Goal: Task Accomplishment & Management: Manage account settings

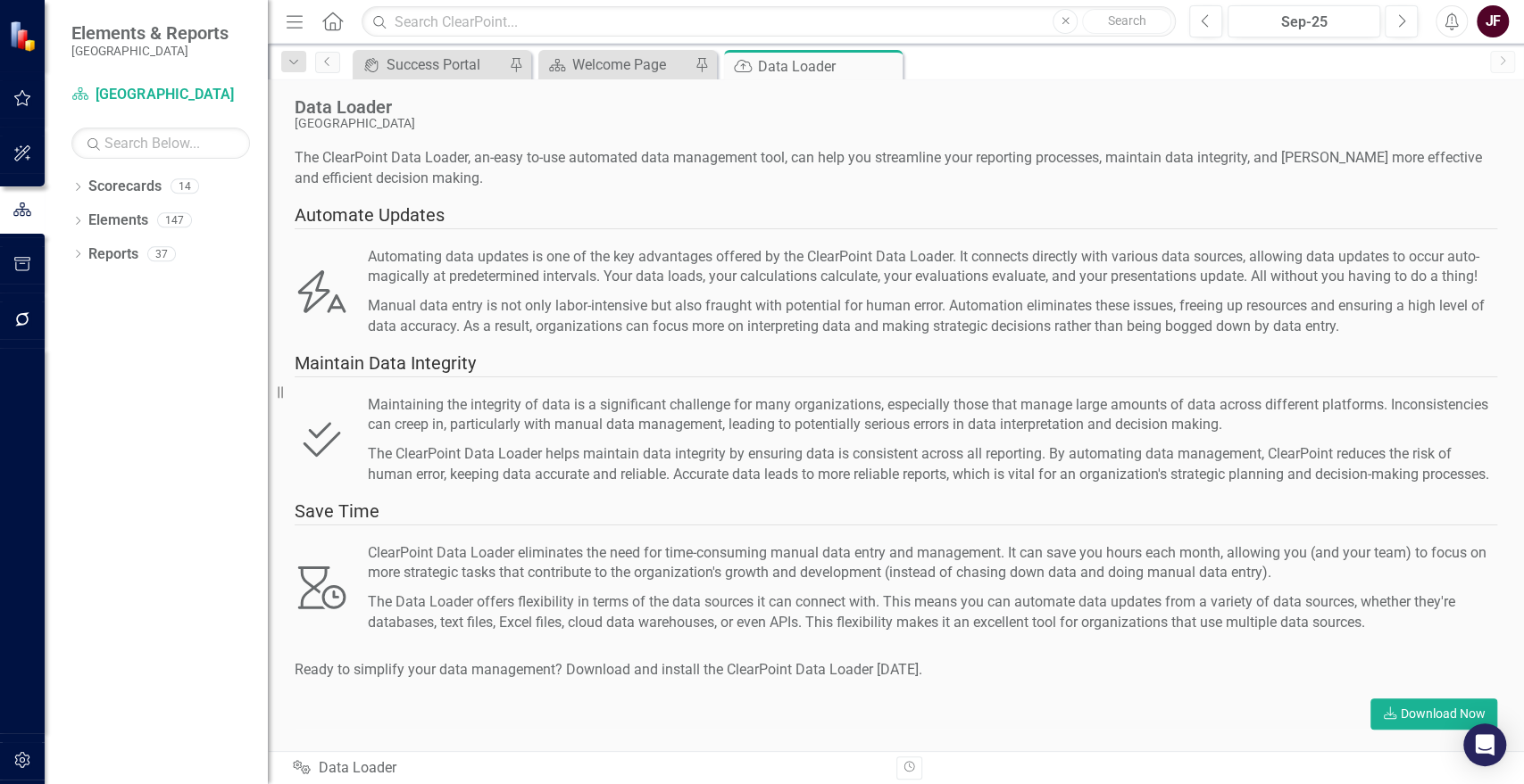
scroll to position [14, 0]
click at [21, 751] on button "button" at bounding box center [22, 762] width 40 height 38
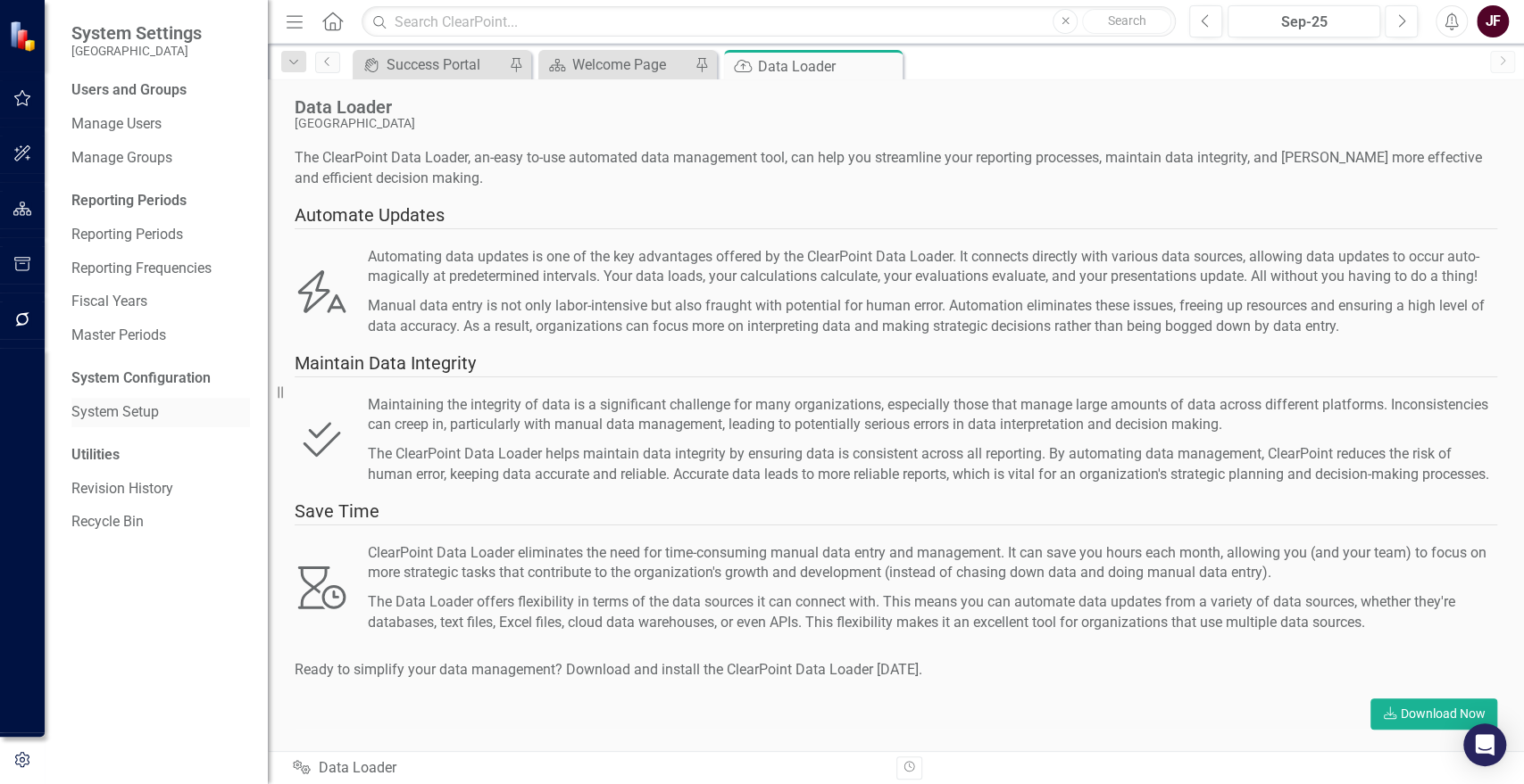
click at [117, 415] on link "System Setup" at bounding box center [160, 413] width 178 height 21
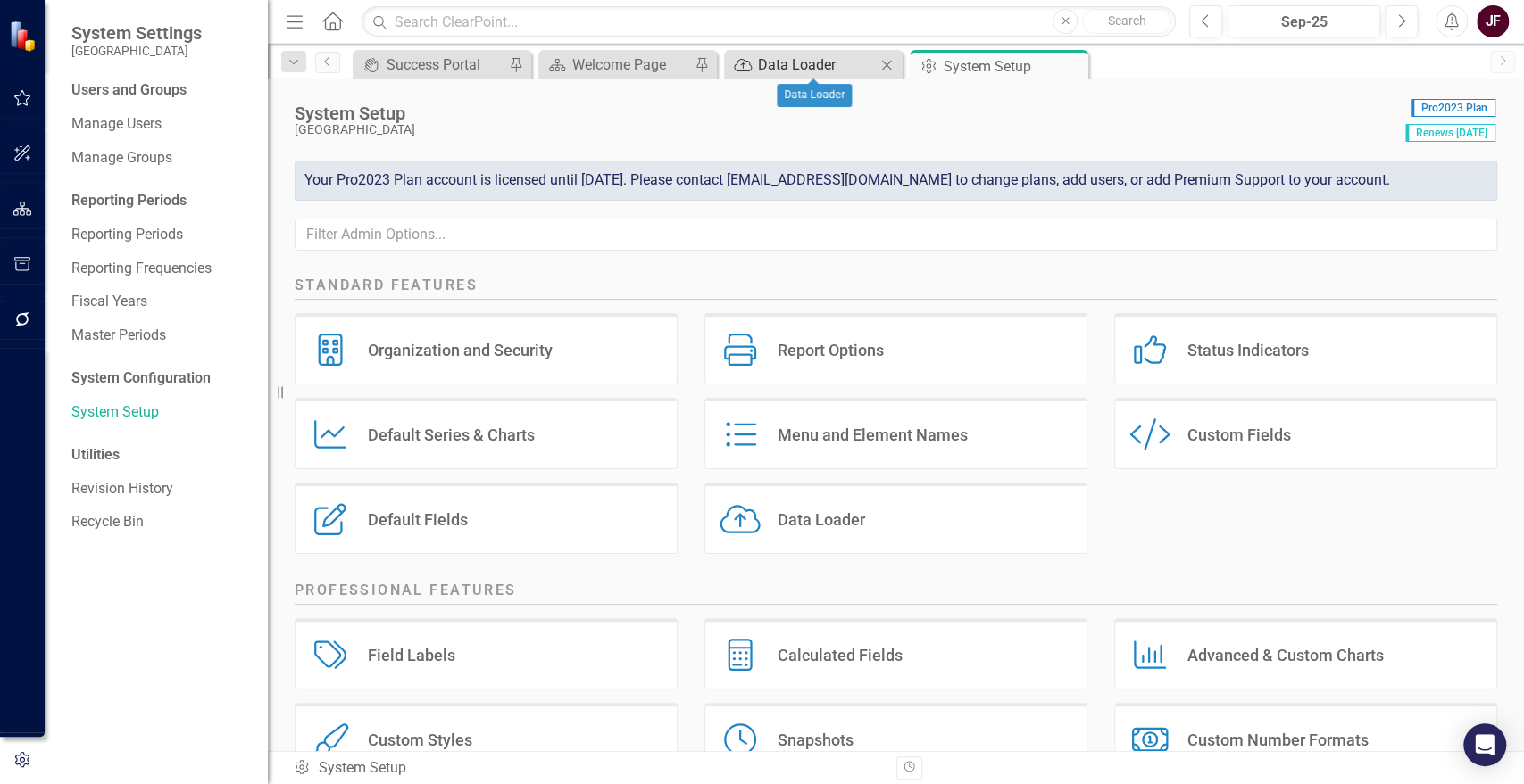
click at [765, 62] on div "Data Loader" at bounding box center [816, 65] width 118 height 22
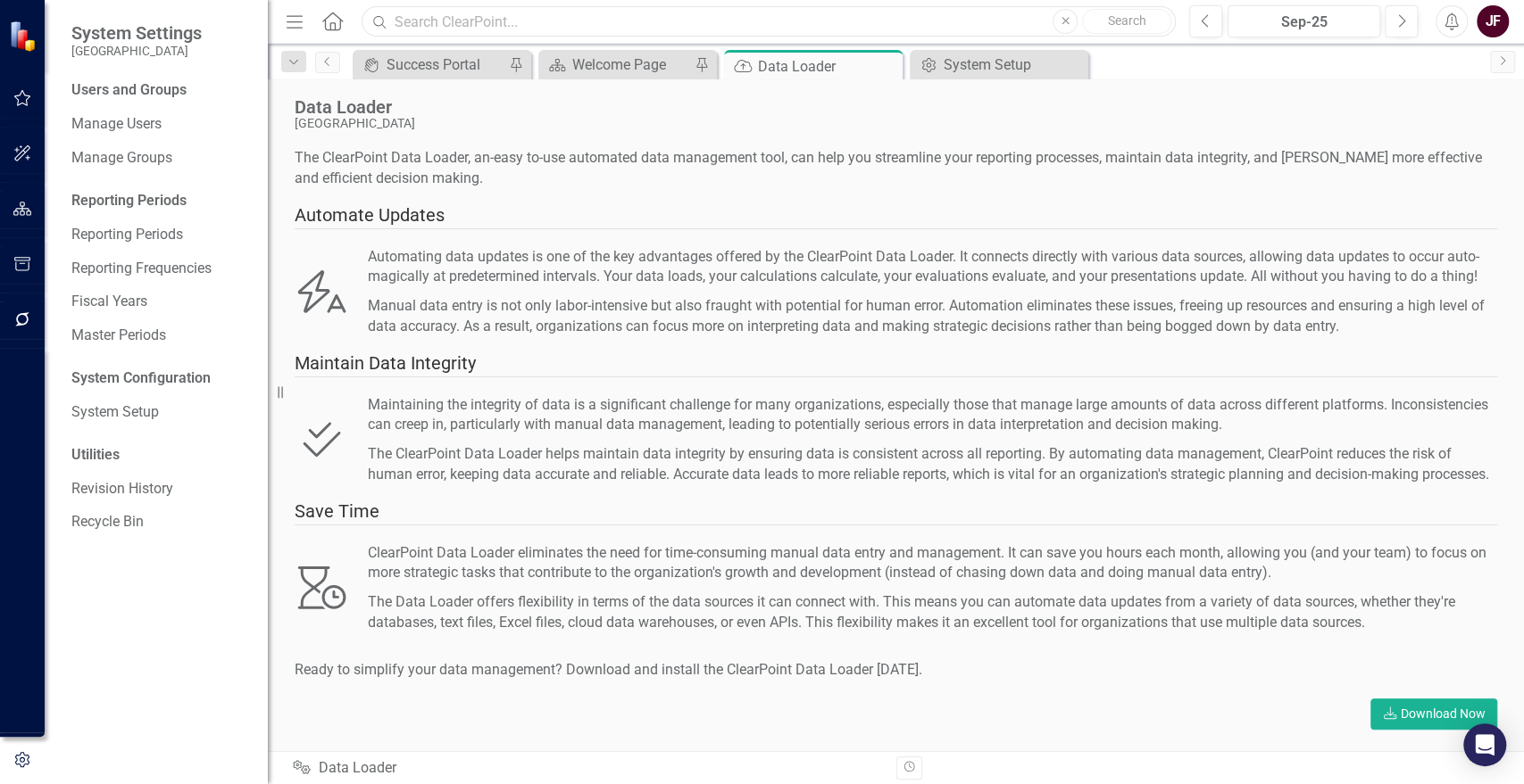
click at [578, 13] on input "text" at bounding box center [768, 22] width 814 height 31
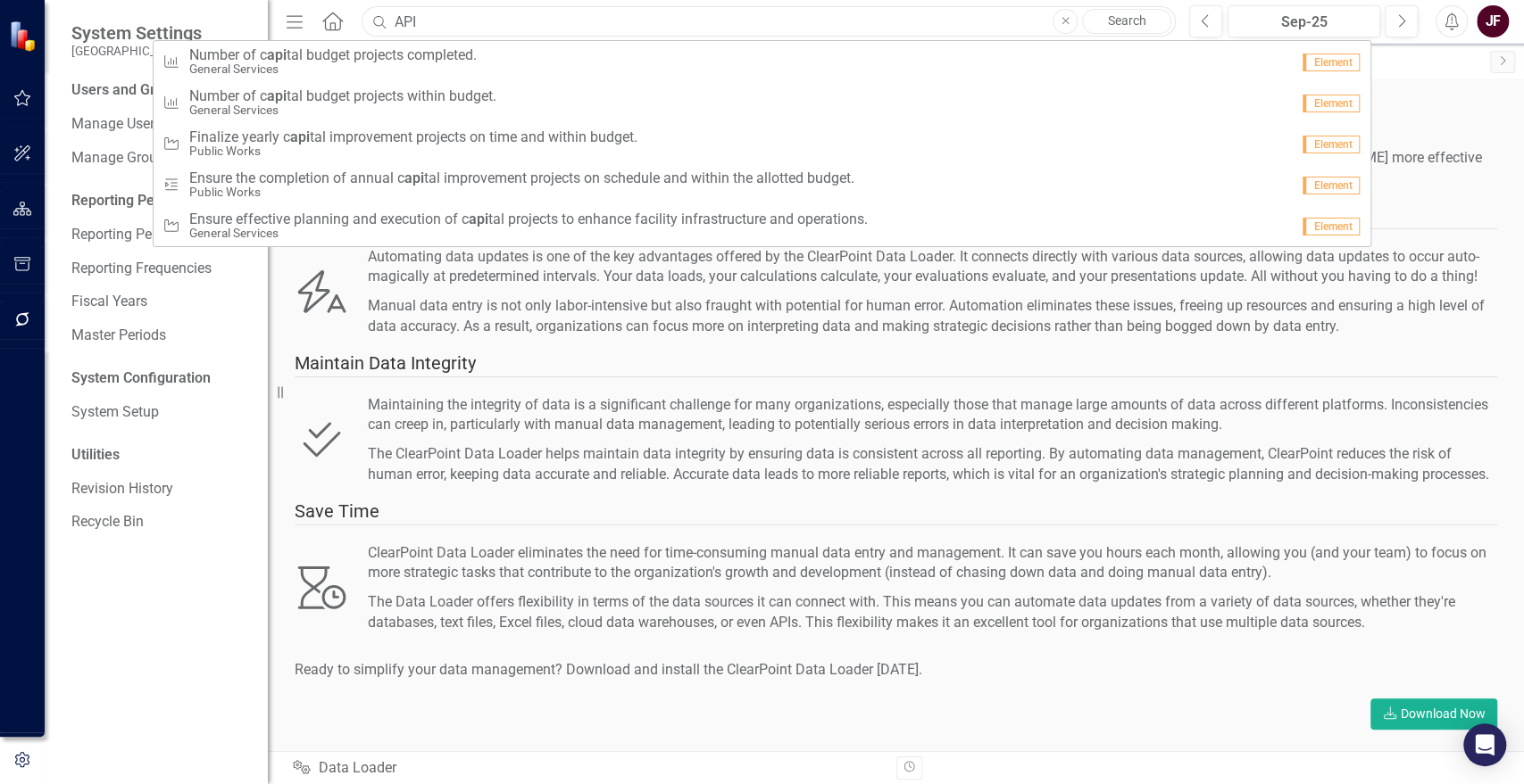
type input "API"
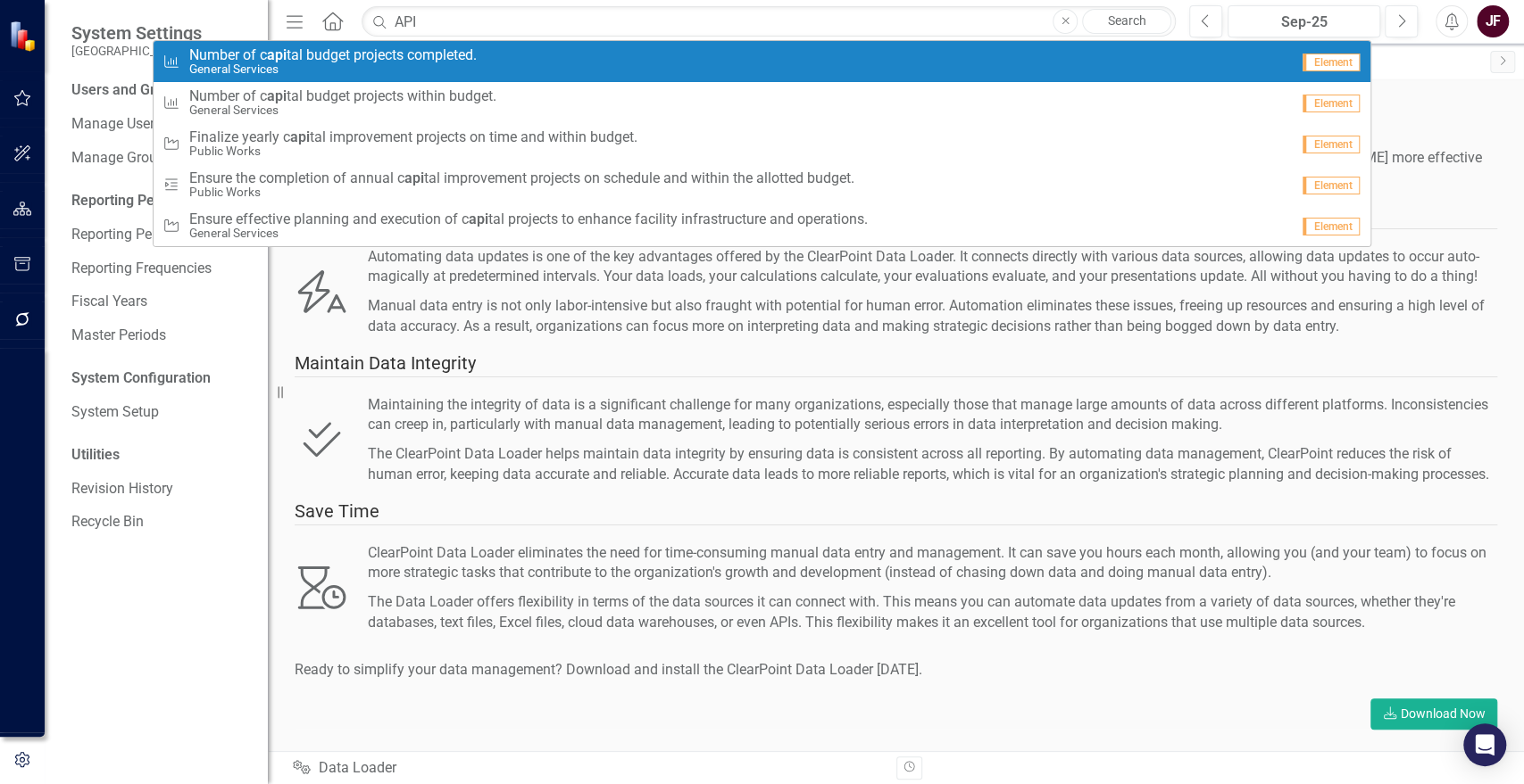
click at [1062, 20] on icon "Close" at bounding box center [1065, 22] width 8 height 11
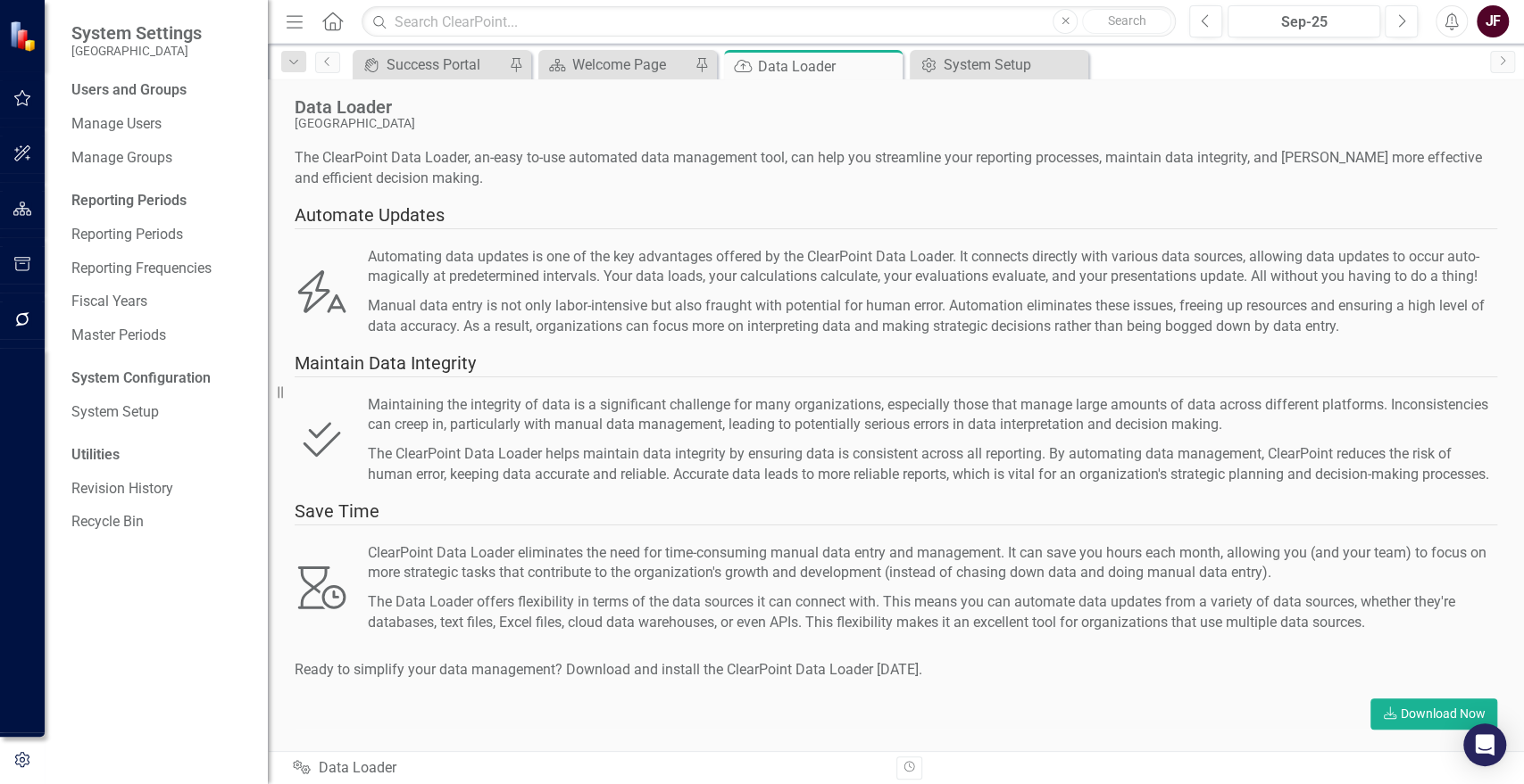
scroll to position [14, 0]
click at [312, 763] on div "Integrations Data Loader" at bounding box center [587, 768] width 589 height 21
click at [300, 768] on icon "Integrations" at bounding box center [301, 767] width 18 height 14
drag, startPoint x: 300, startPoint y: 768, endPoint x: 200, endPoint y: 679, distance: 133.9
click at [200, 679] on div "Users and Groups Manage Users Manage Groups Reporting Periods Reporting Periods…" at bounding box center [157, 432] width 223 height 704
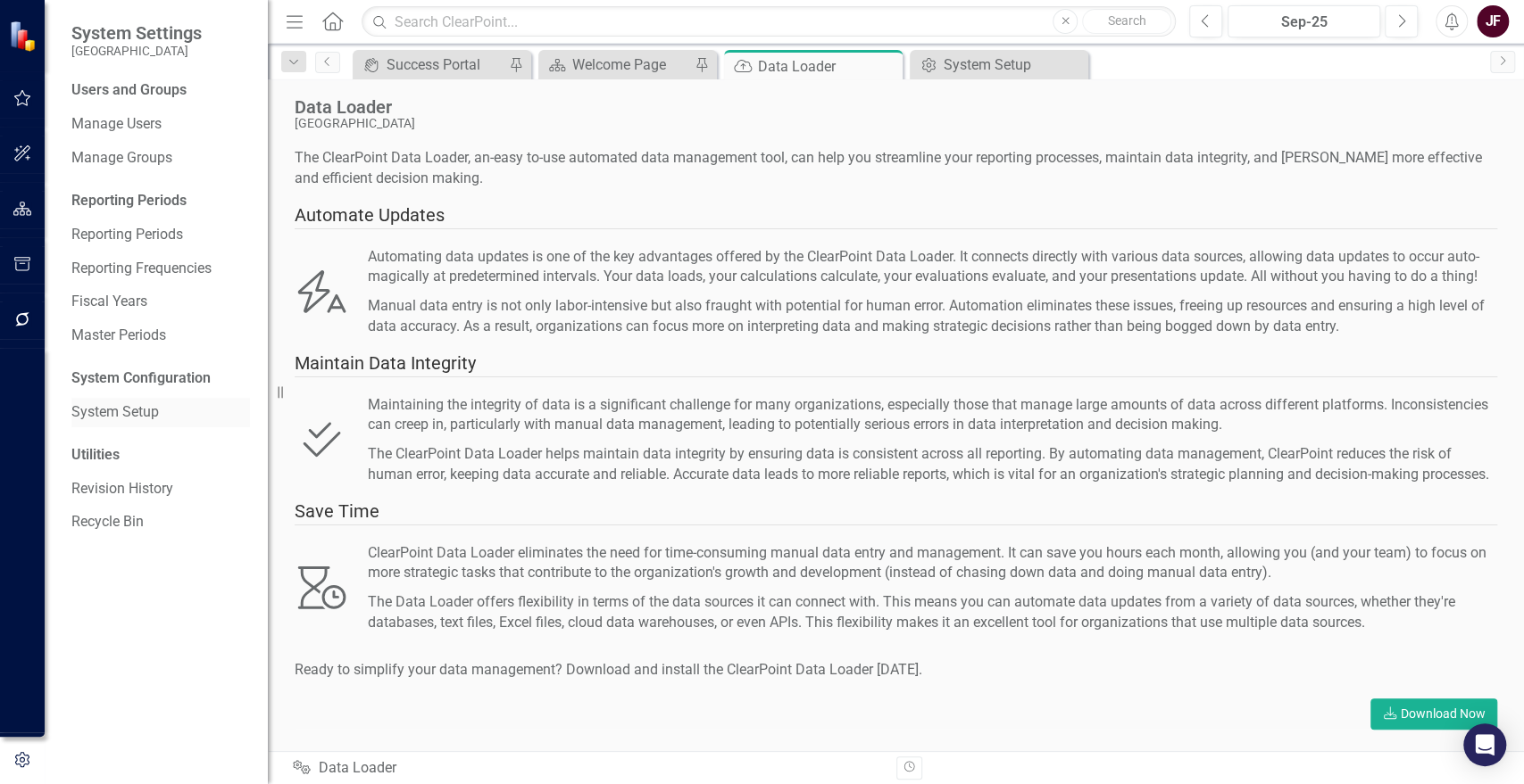
click at [117, 415] on link "System Setup" at bounding box center [160, 413] width 178 height 21
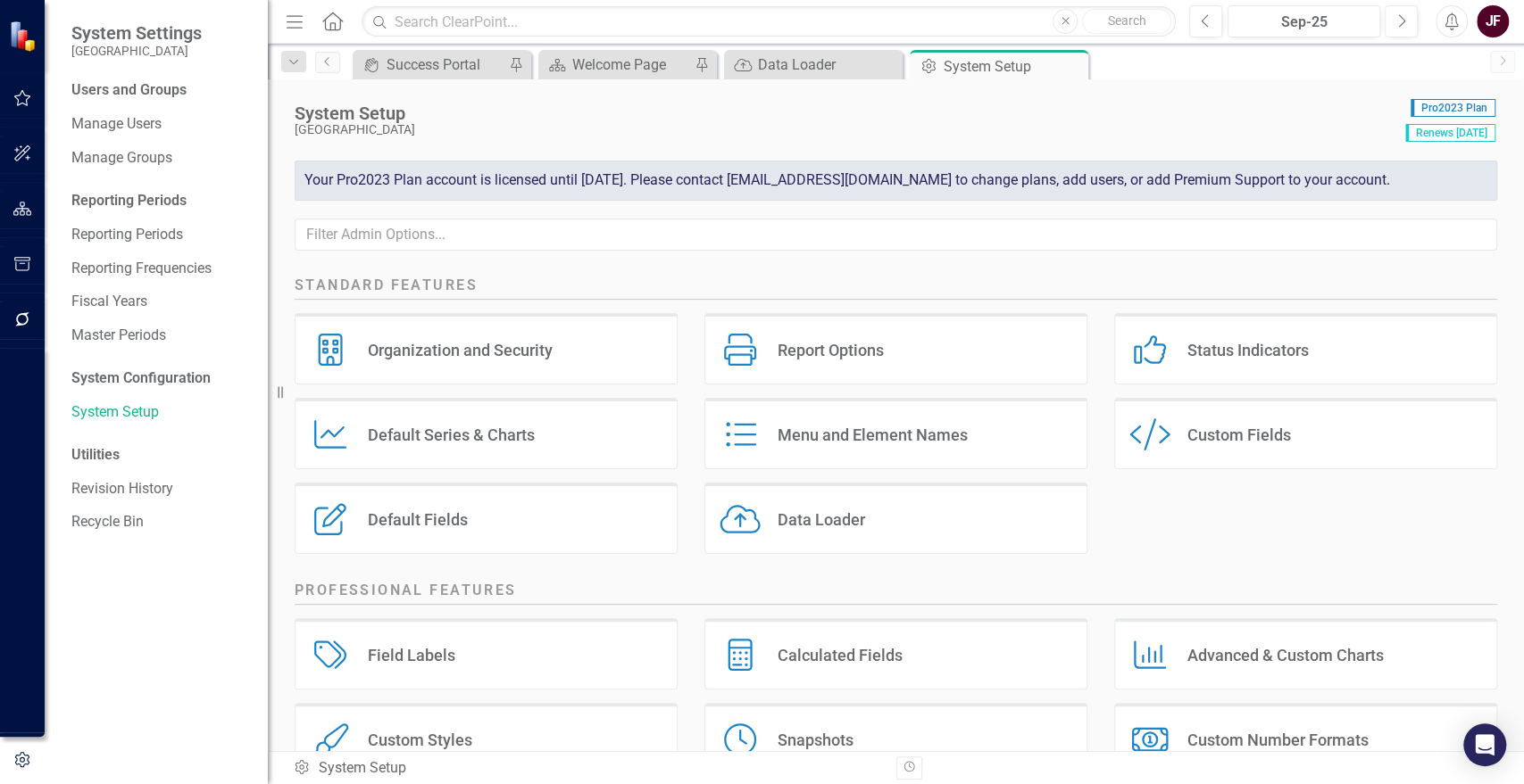
click at [802, 516] on div "Data Loader" at bounding box center [820, 520] width 87 height 21
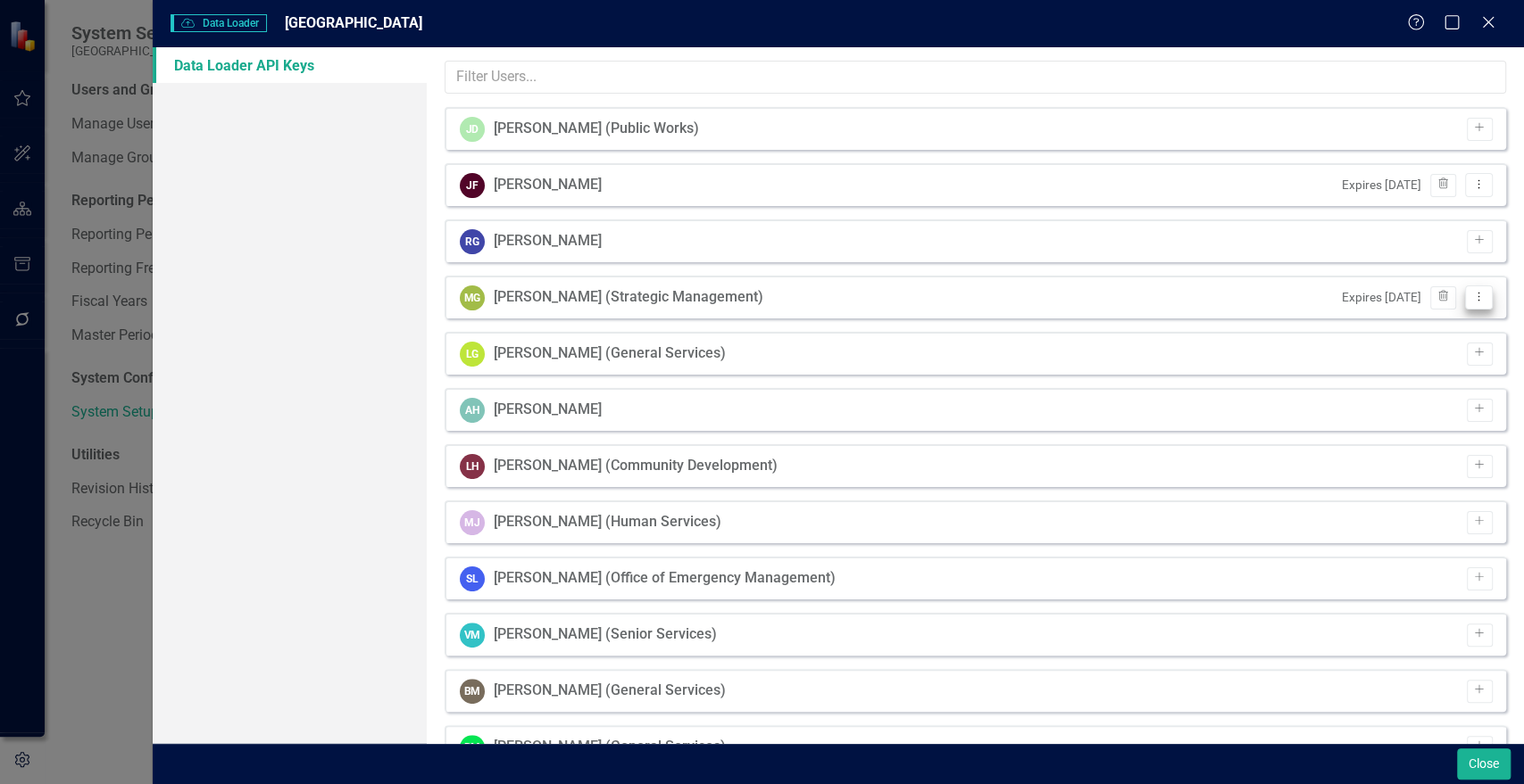
click at [1473, 298] on button "Dropdown Menu" at bounding box center [1478, 298] width 28 height 24
click at [1429, 330] on link "API Key View API Key" at bounding box center [1407, 326] width 141 height 33
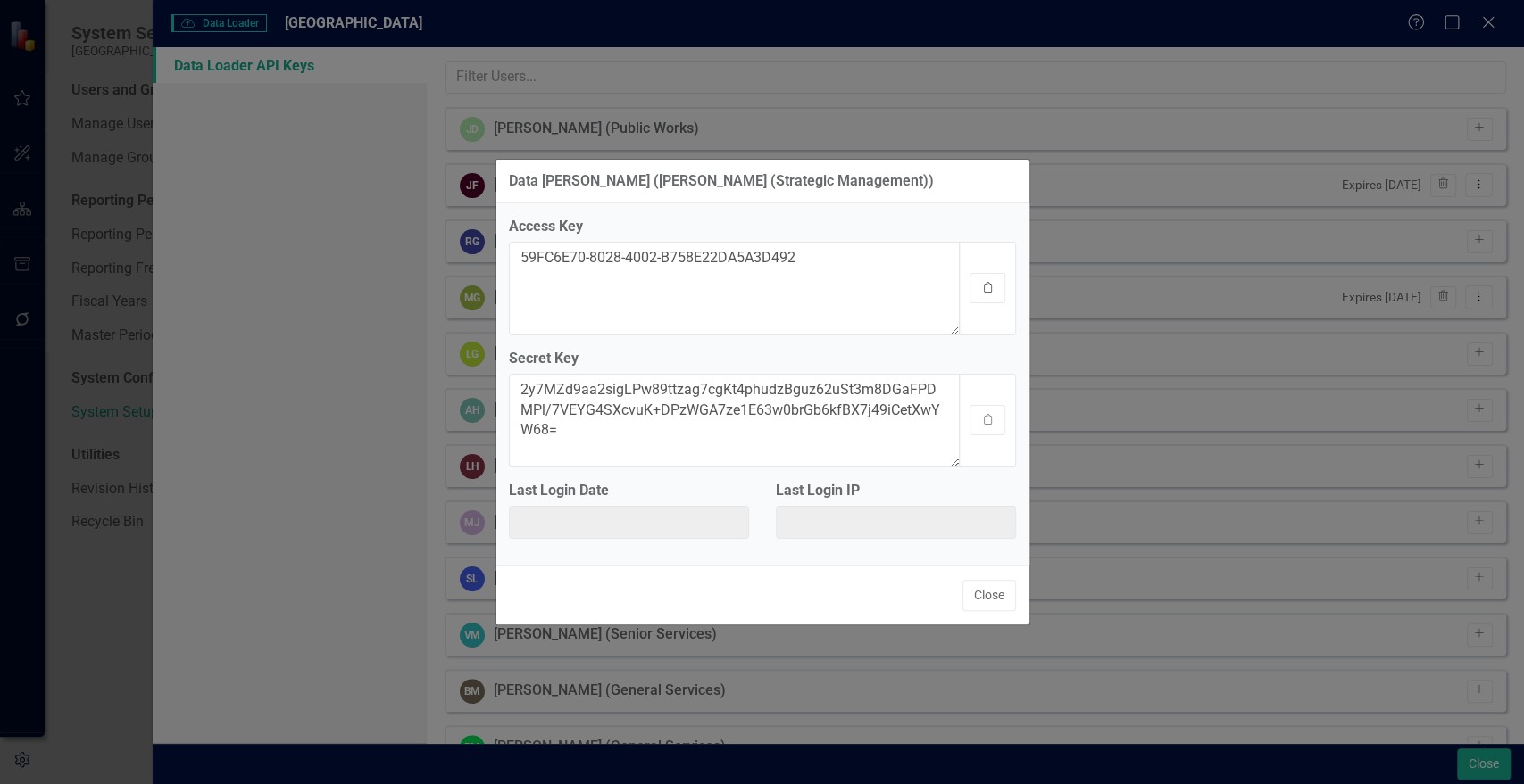
click at [982, 289] on icon "Clipboard" at bounding box center [988, 289] width 13 height 11
click at [989, 603] on button "Close" at bounding box center [990, 595] width 54 height 31
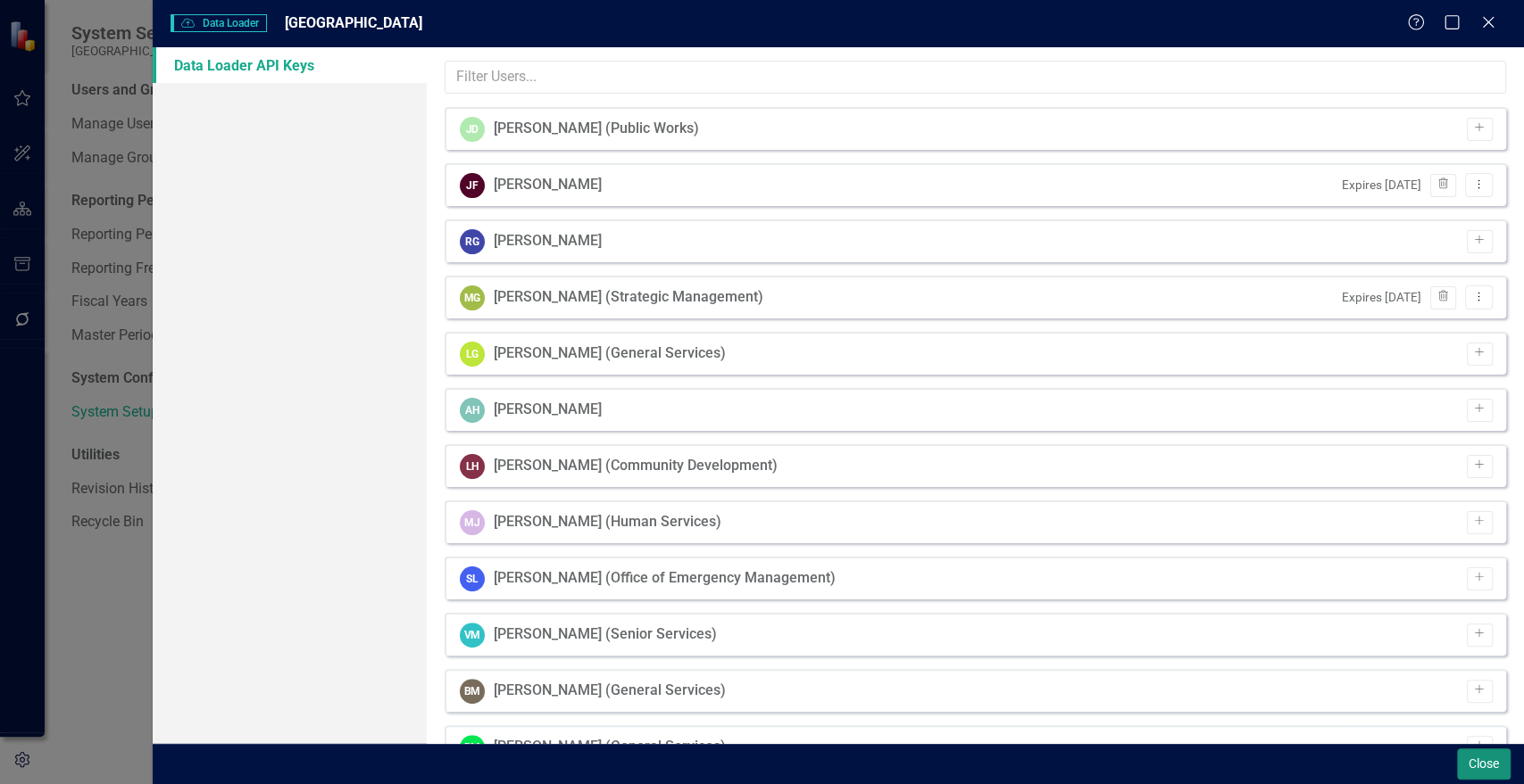
click at [1486, 754] on button "Close" at bounding box center [1484, 764] width 54 height 31
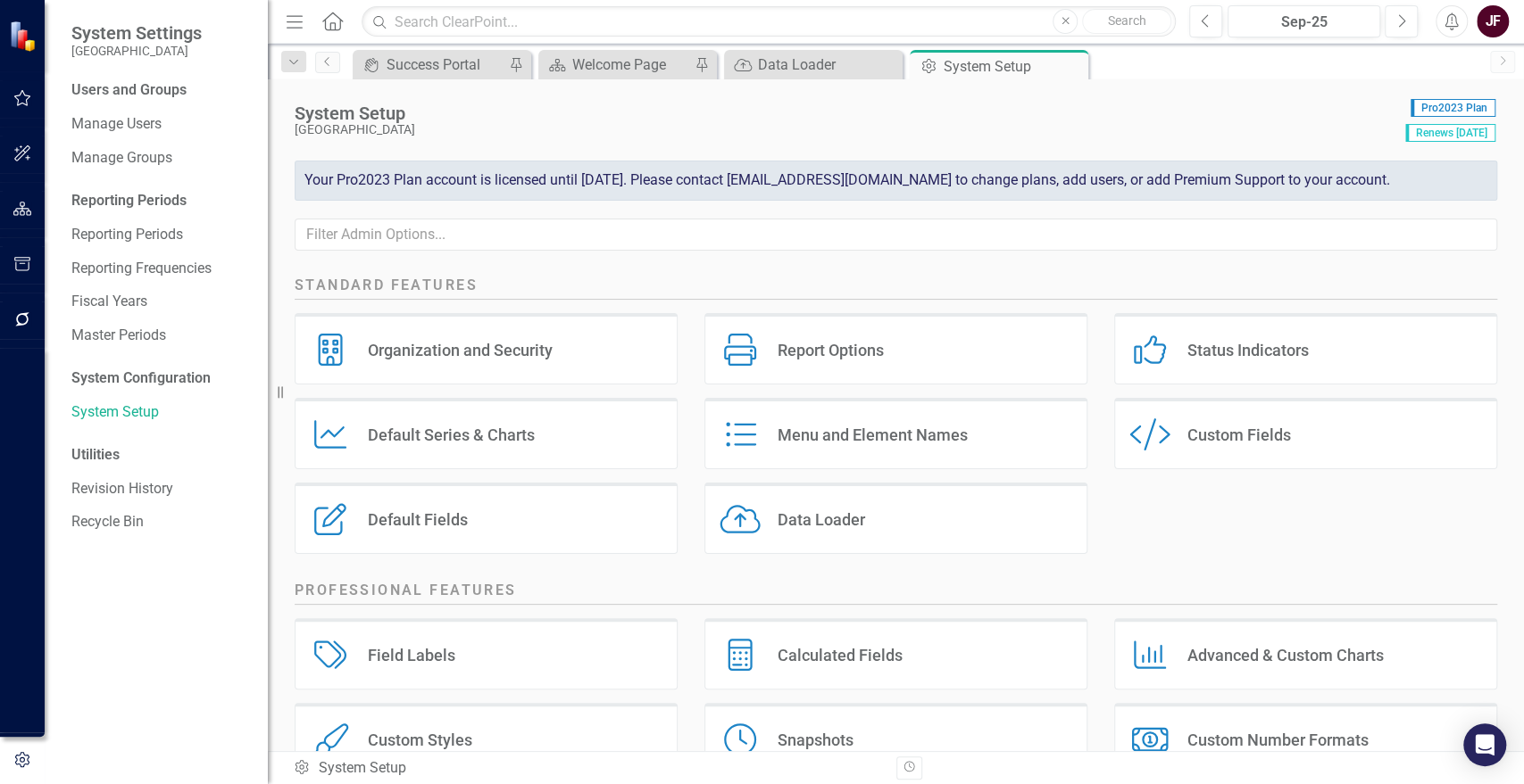
click at [890, 523] on div "Data Loader Data Loader" at bounding box center [896, 518] width 383 height 71
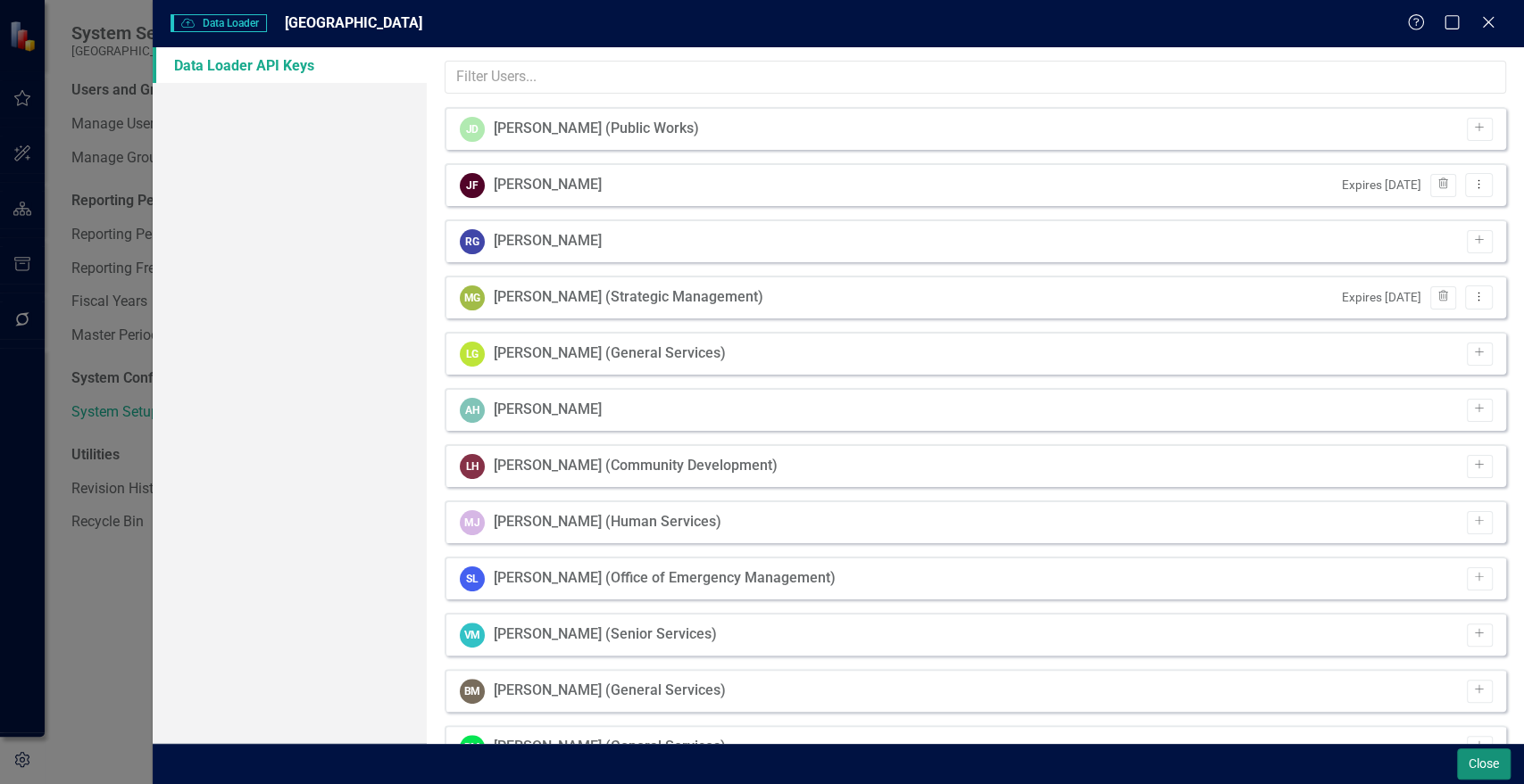
click at [1490, 766] on button "Close" at bounding box center [1484, 764] width 54 height 31
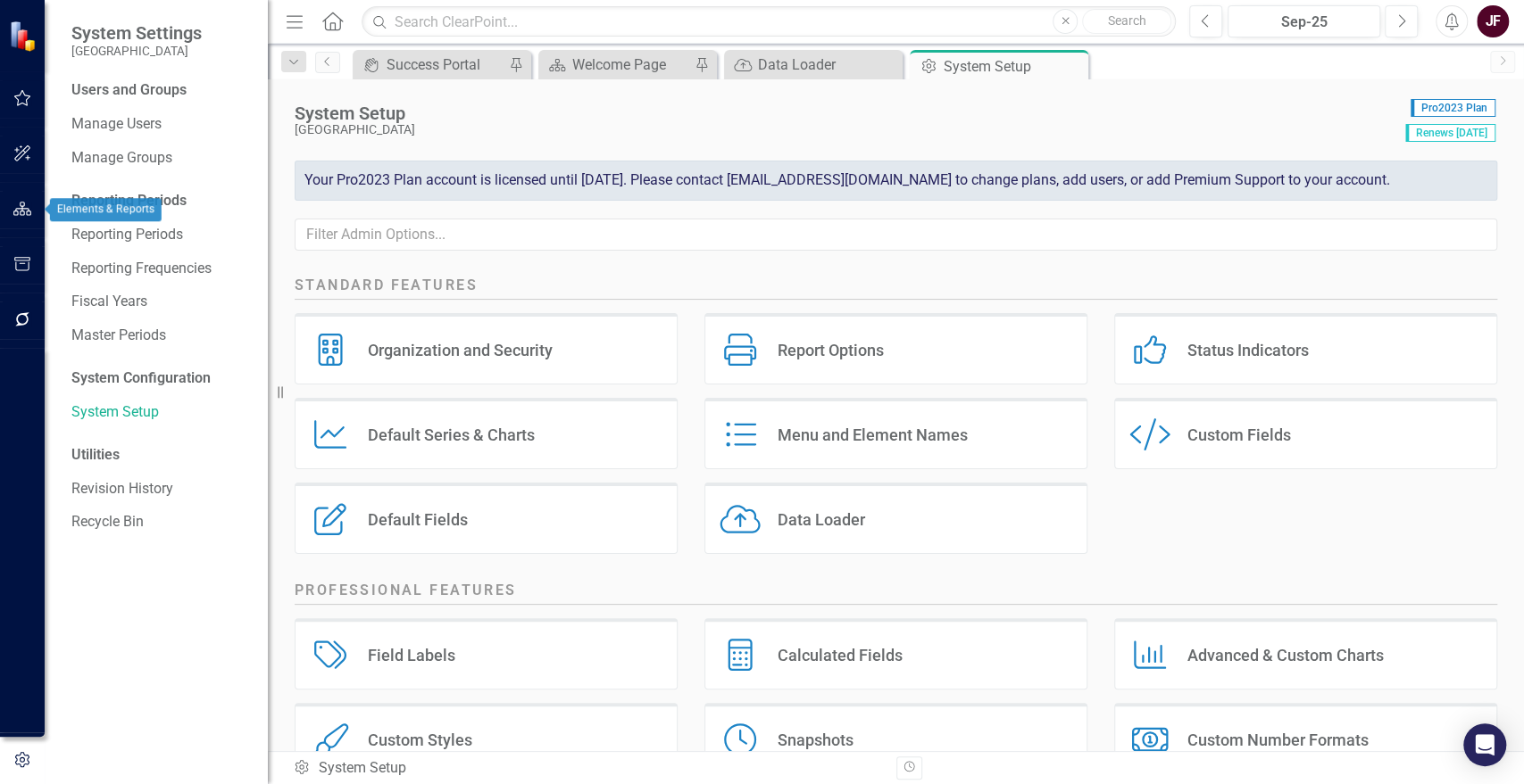
click at [31, 212] on icon "button" at bounding box center [22, 209] width 19 height 14
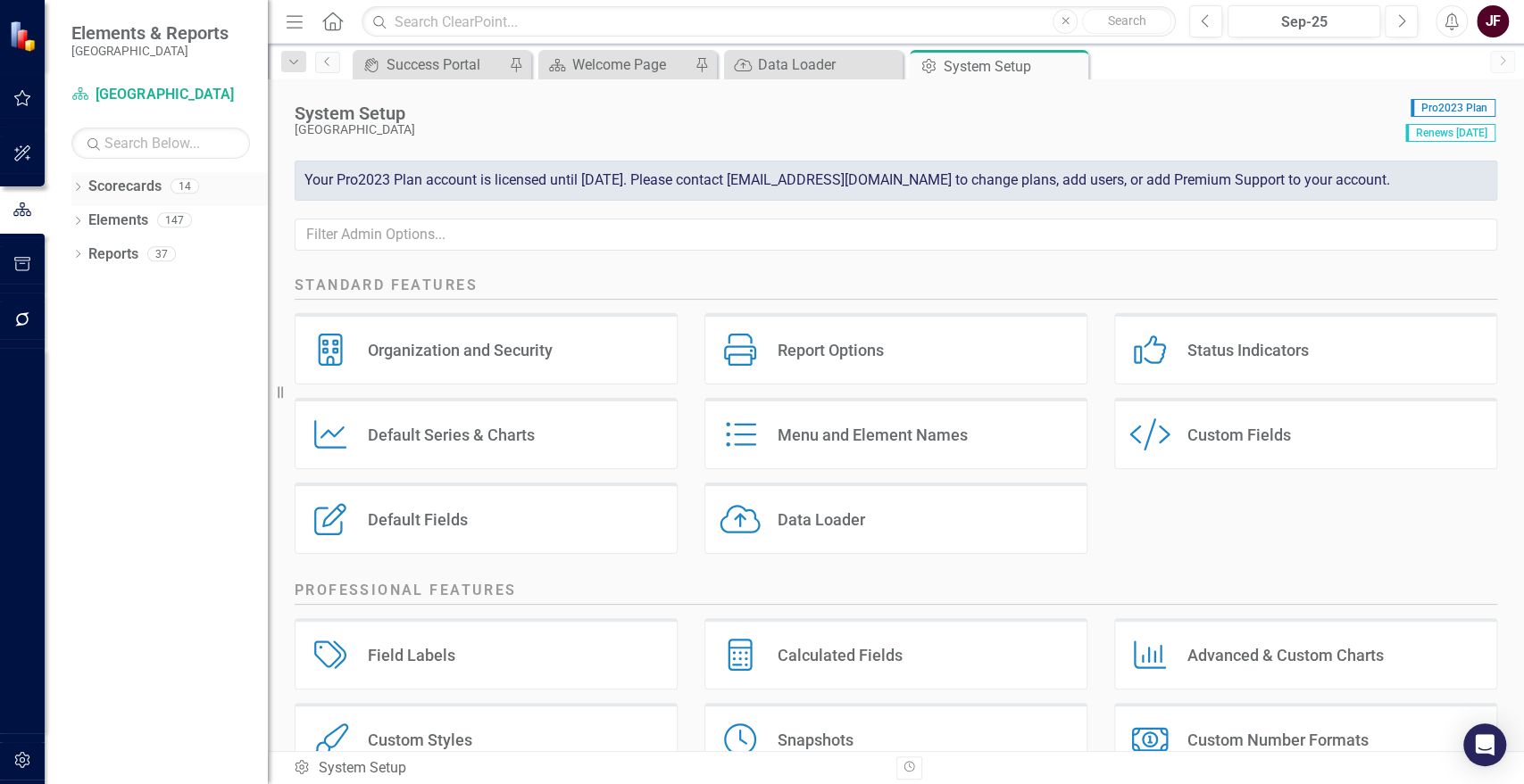
click at [73, 191] on icon "Dropdown" at bounding box center [77, 188] width 13 height 10
click at [88, 216] on icon "Dropdown" at bounding box center [86, 219] width 13 height 11
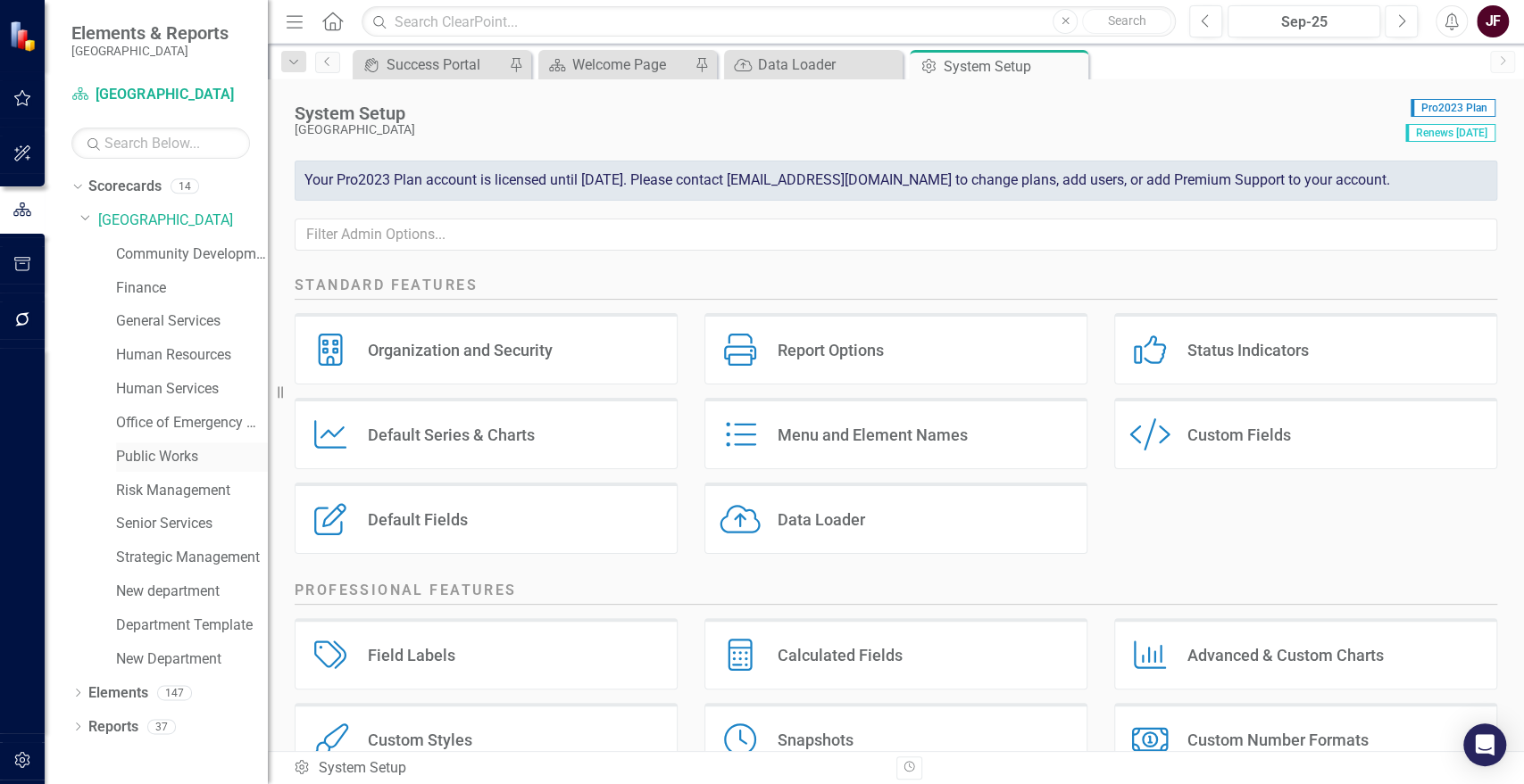
click at [161, 456] on link "Public Works" at bounding box center [192, 457] width 152 height 21
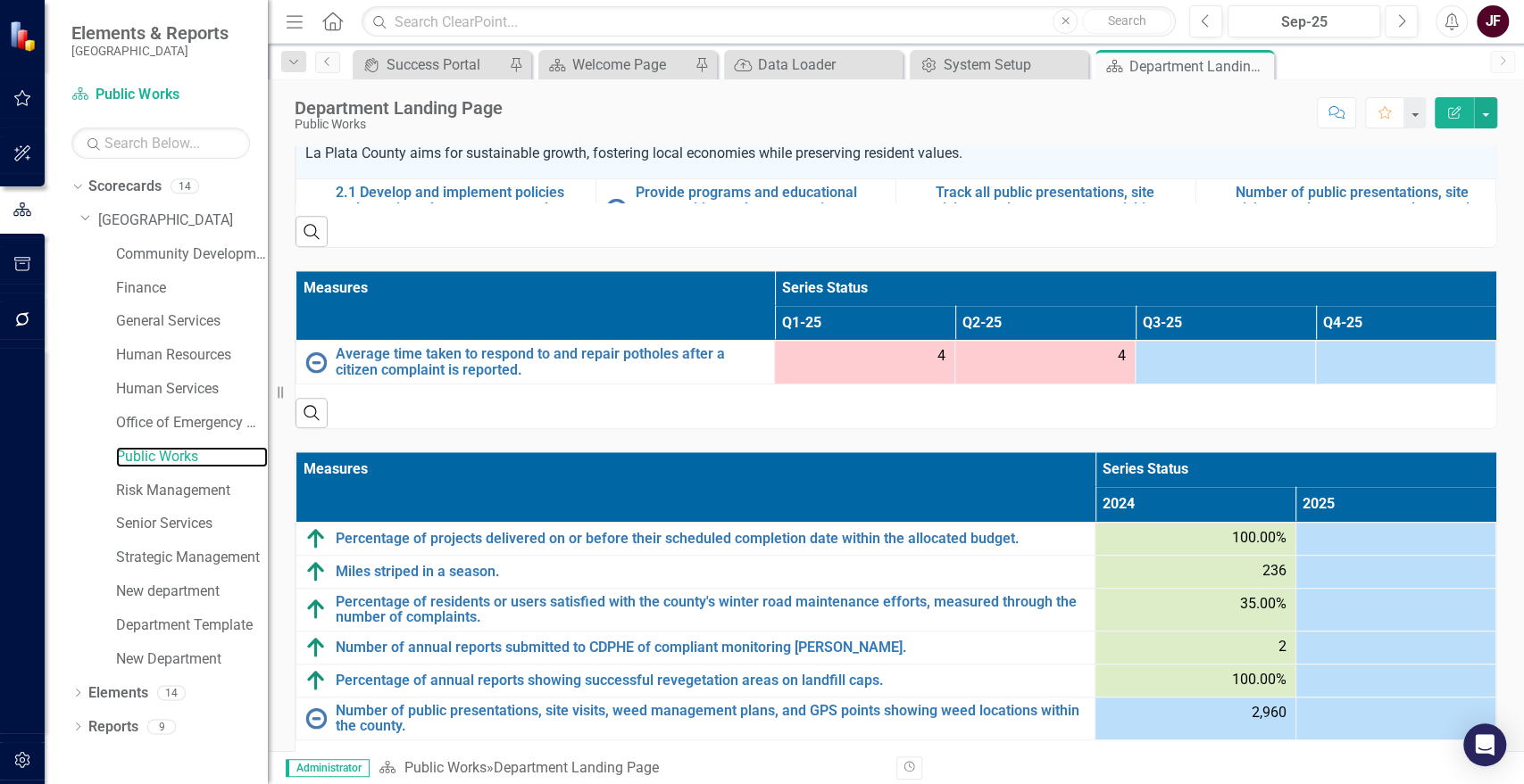
scroll to position [956, 0]
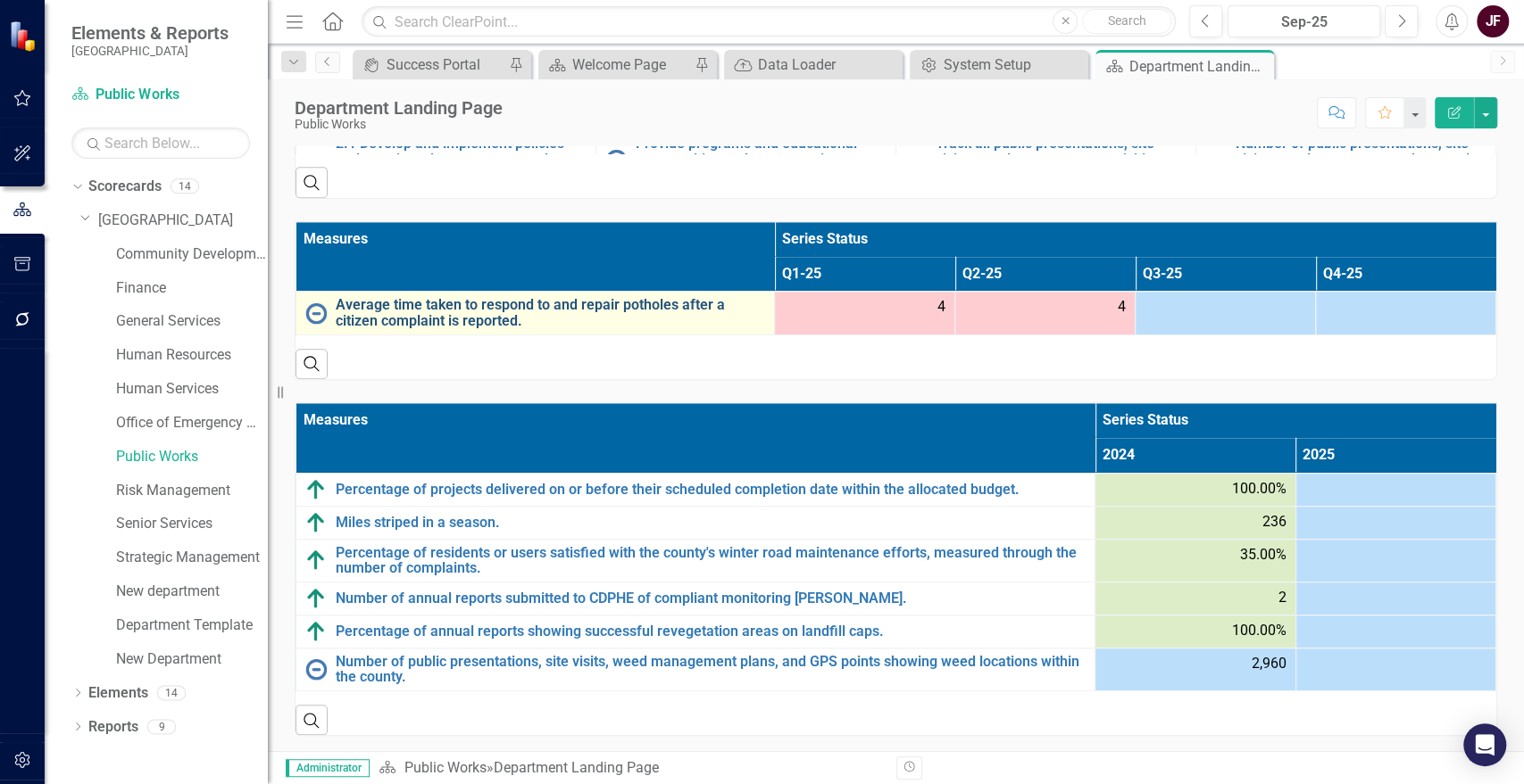
click at [393, 305] on link "Average time taken to respond to and repair potholes after a citizen complaint …" at bounding box center [550, 312] width 429 height 31
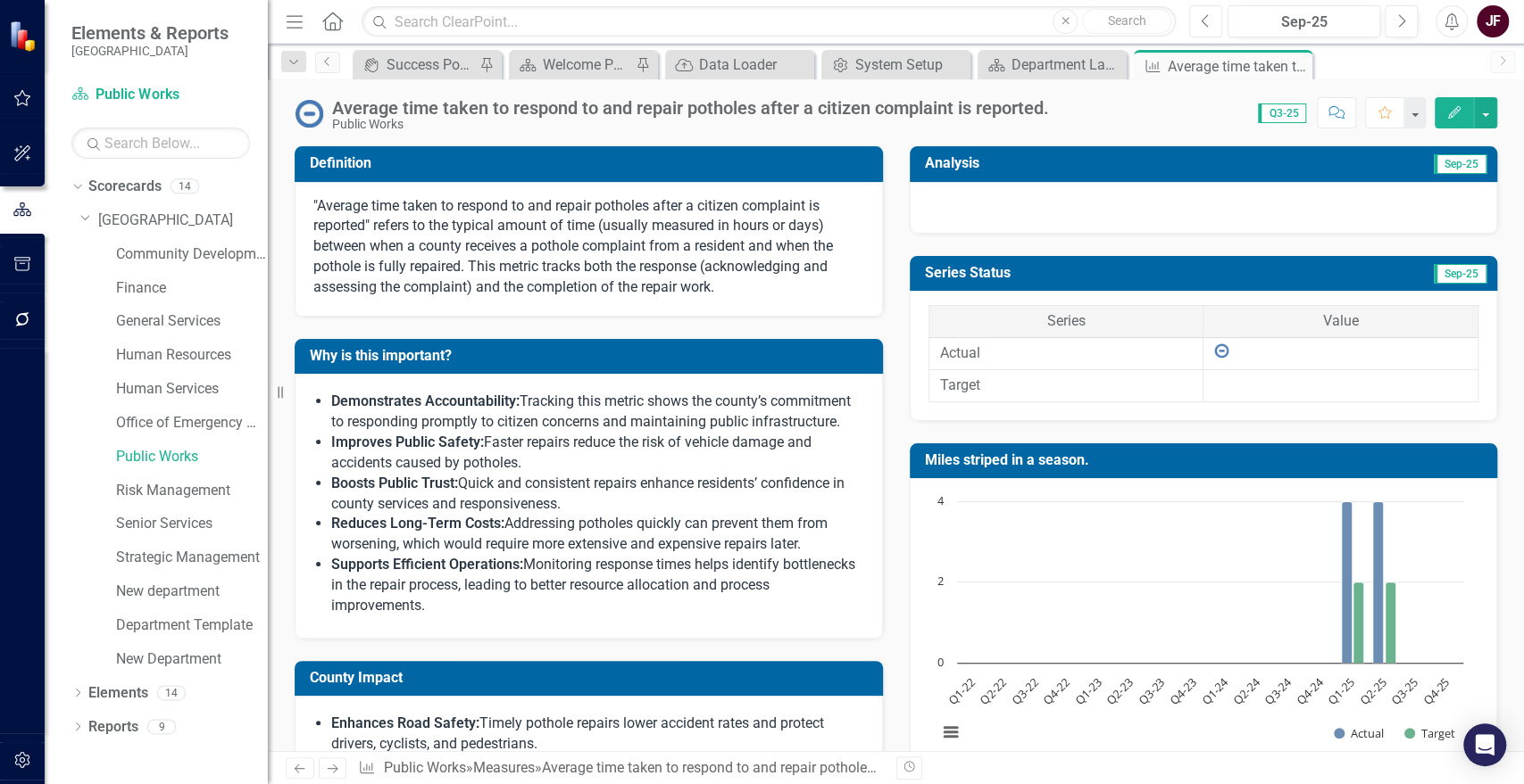
click at [1206, 22] on icon "Previous" at bounding box center [1206, 22] width 10 height 16
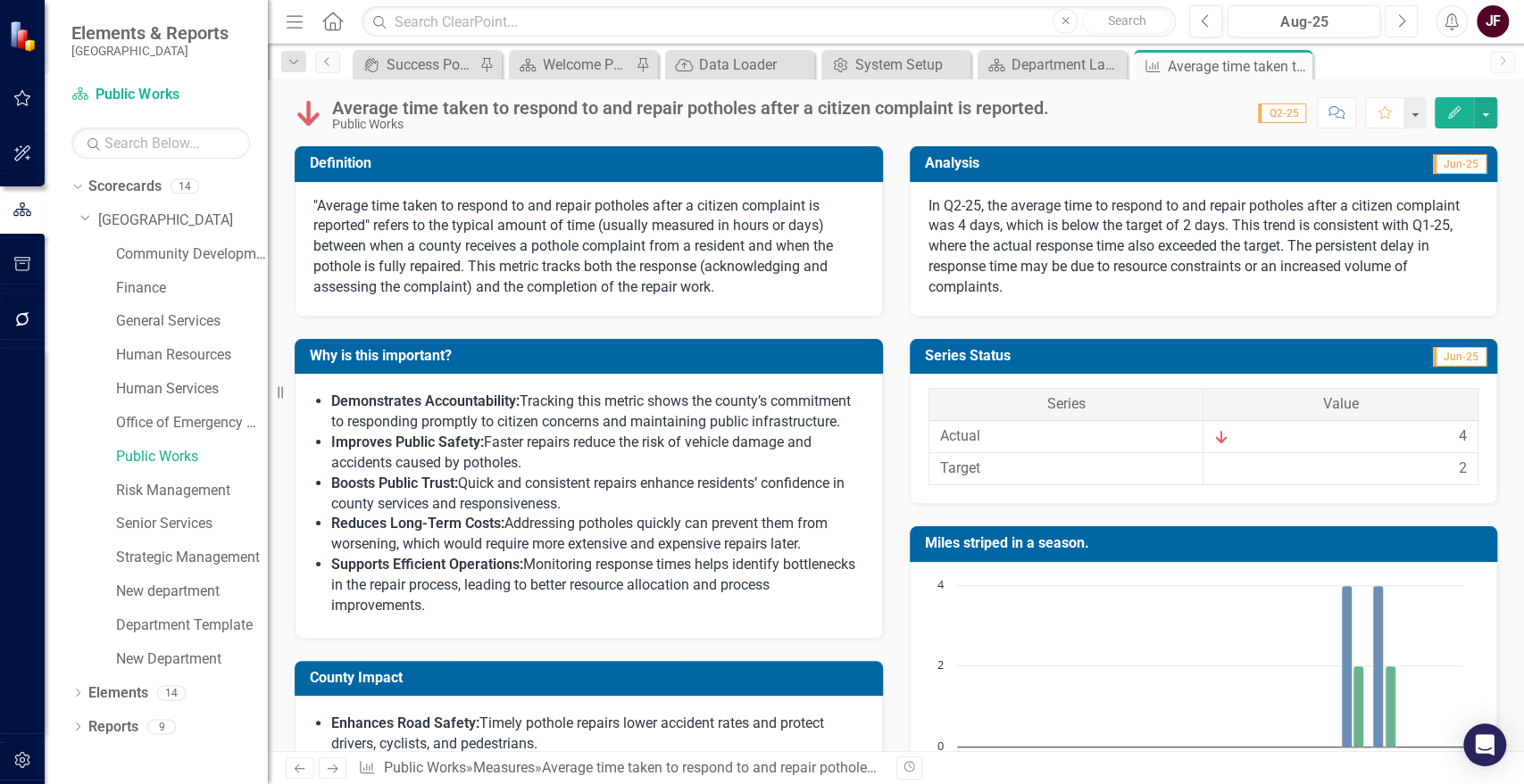
click at [1391, 18] on button "Next" at bounding box center [1401, 22] width 33 height 32
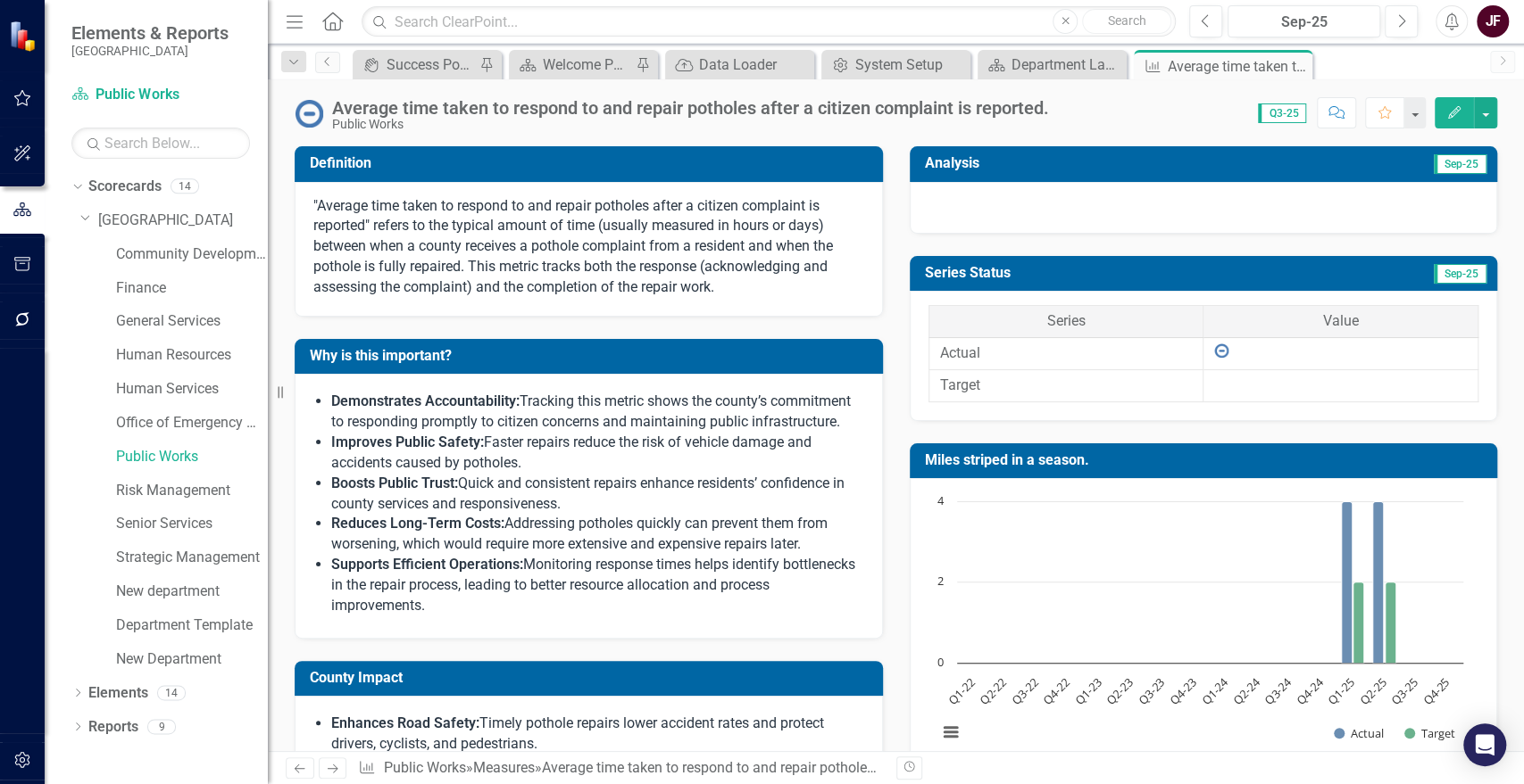
click at [1047, 197] on div at bounding box center [1204, 208] width 588 height 52
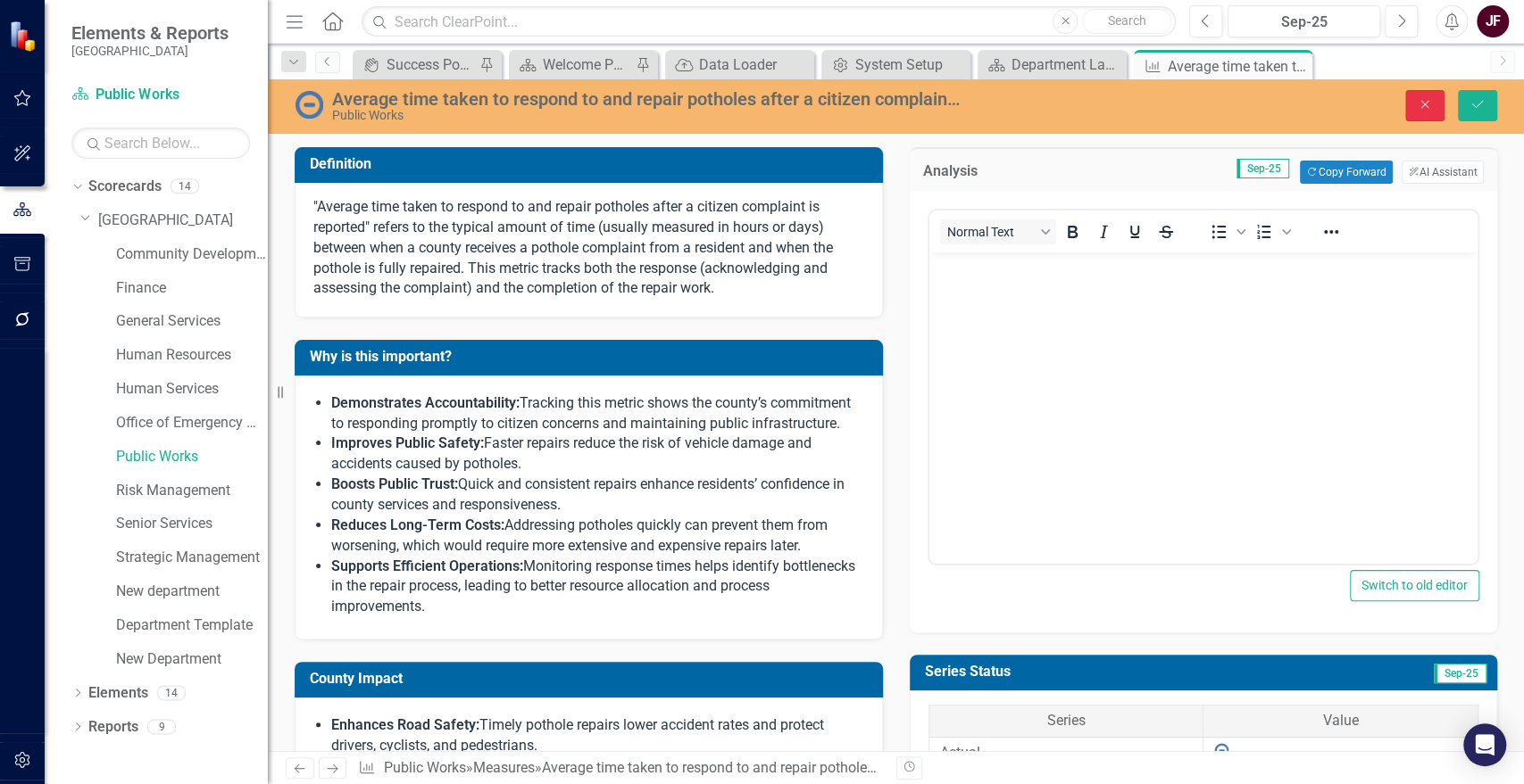
click at [1418, 96] on button "Close" at bounding box center [1425, 105] width 40 height 31
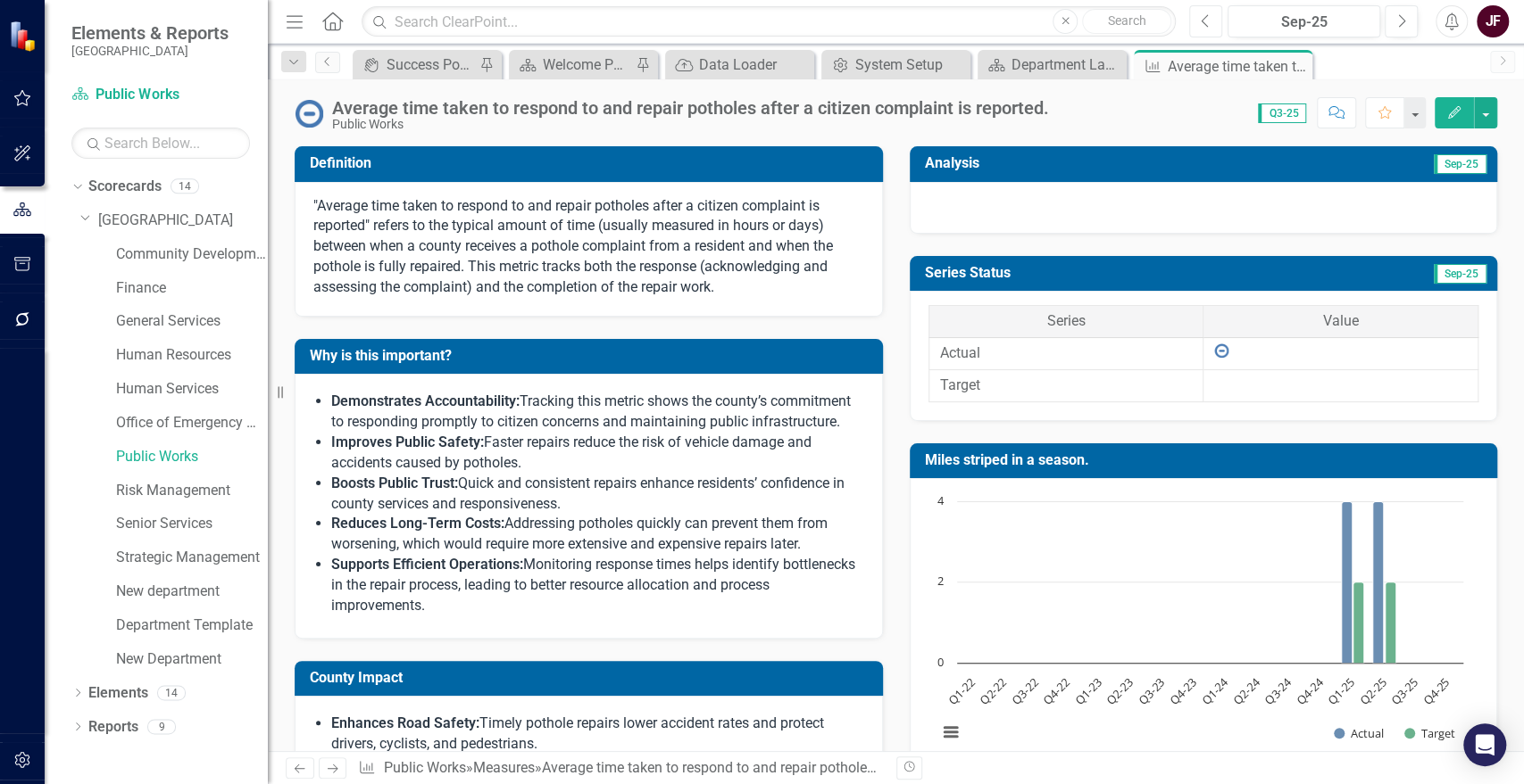
click at [1211, 18] on button "Previous" at bounding box center [1206, 22] width 33 height 32
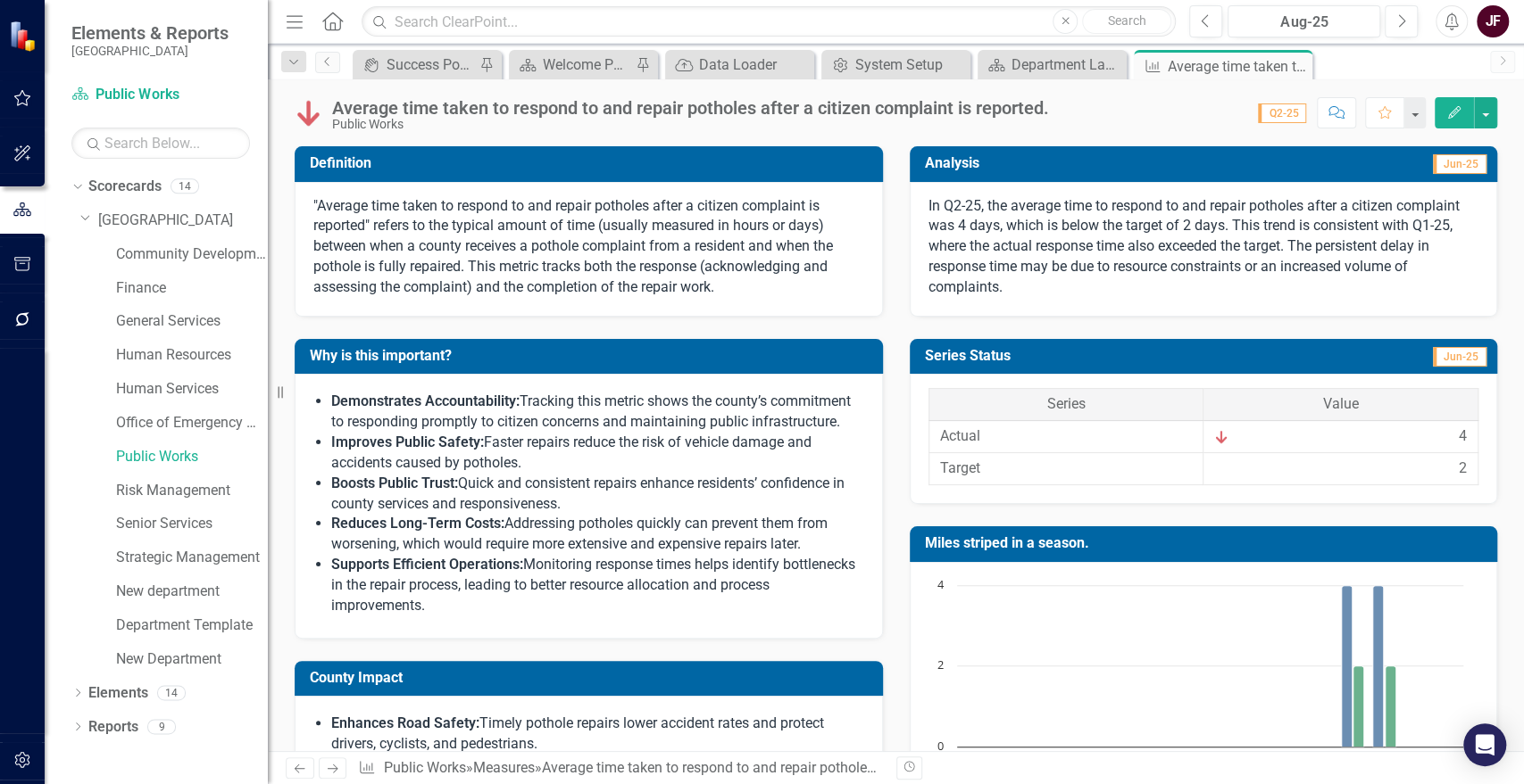
click at [997, 290] on p "In Q2-25, the average time to respond to and repair potholes after a citizen co…" at bounding box center [1204, 246] width 551 height 102
drag, startPoint x: 997, startPoint y: 290, endPoint x: 963, endPoint y: 237, distance: 63.0
click at [963, 237] on p "In Q2-25, the average time to respond to and repair potholes after a citizen co…" at bounding box center [1204, 246] width 551 height 102
click at [964, 236] on p "In Q2-25, the average time to respond to and repair potholes after a citizen co…" at bounding box center [1204, 246] width 551 height 102
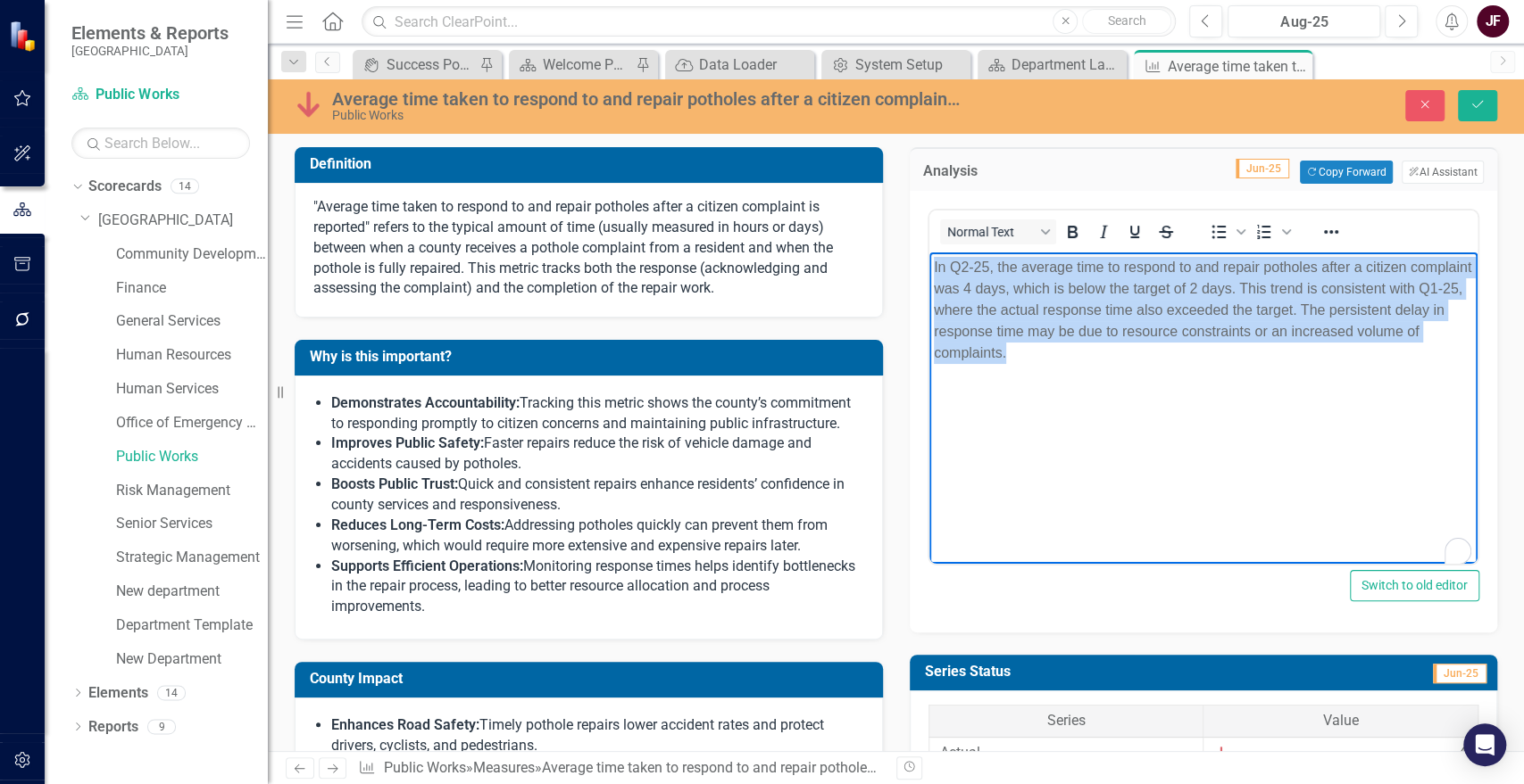
drag, startPoint x: 1151, startPoint y: 351, endPoint x: 935, endPoint y: 269, distance: 231.0
click at [935, 269] on p "In Q2-25, the average time to respond to and repair potholes after a citizen co…" at bounding box center [1203, 310] width 540 height 107
copy p "In Q2-25, the average time to respond to and repair potholes after a citizen co…"
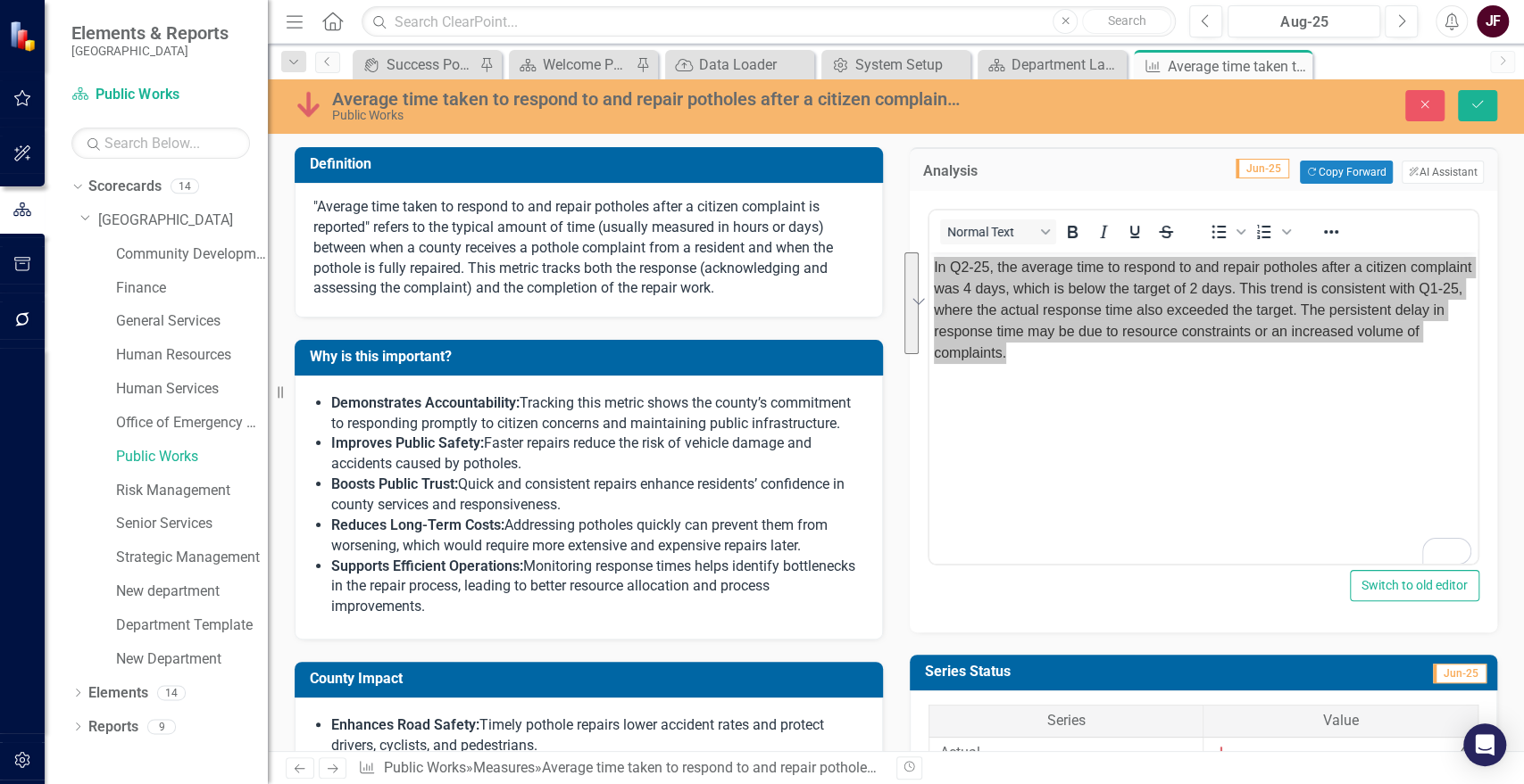
click at [945, 612] on div "<p>In Q2-25, the average time to respond to and repair potholes after a citizen…" at bounding box center [1204, 411] width 588 height 441
click at [1418, 99] on icon "Close" at bounding box center [1425, 104] width 16 height 13
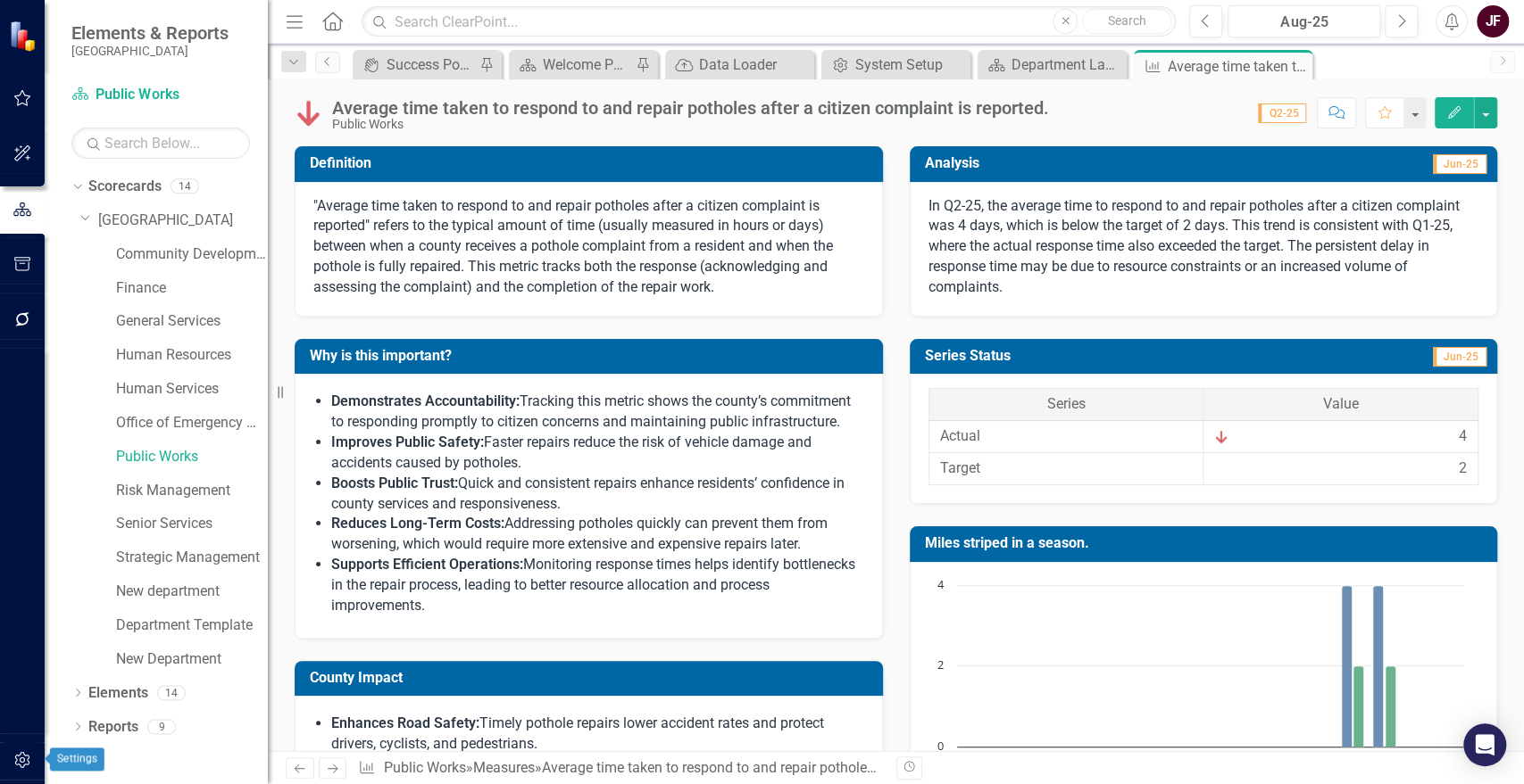
click at [17, 762] on icon "button" at bounding box center [22, 760] width 19 height 14
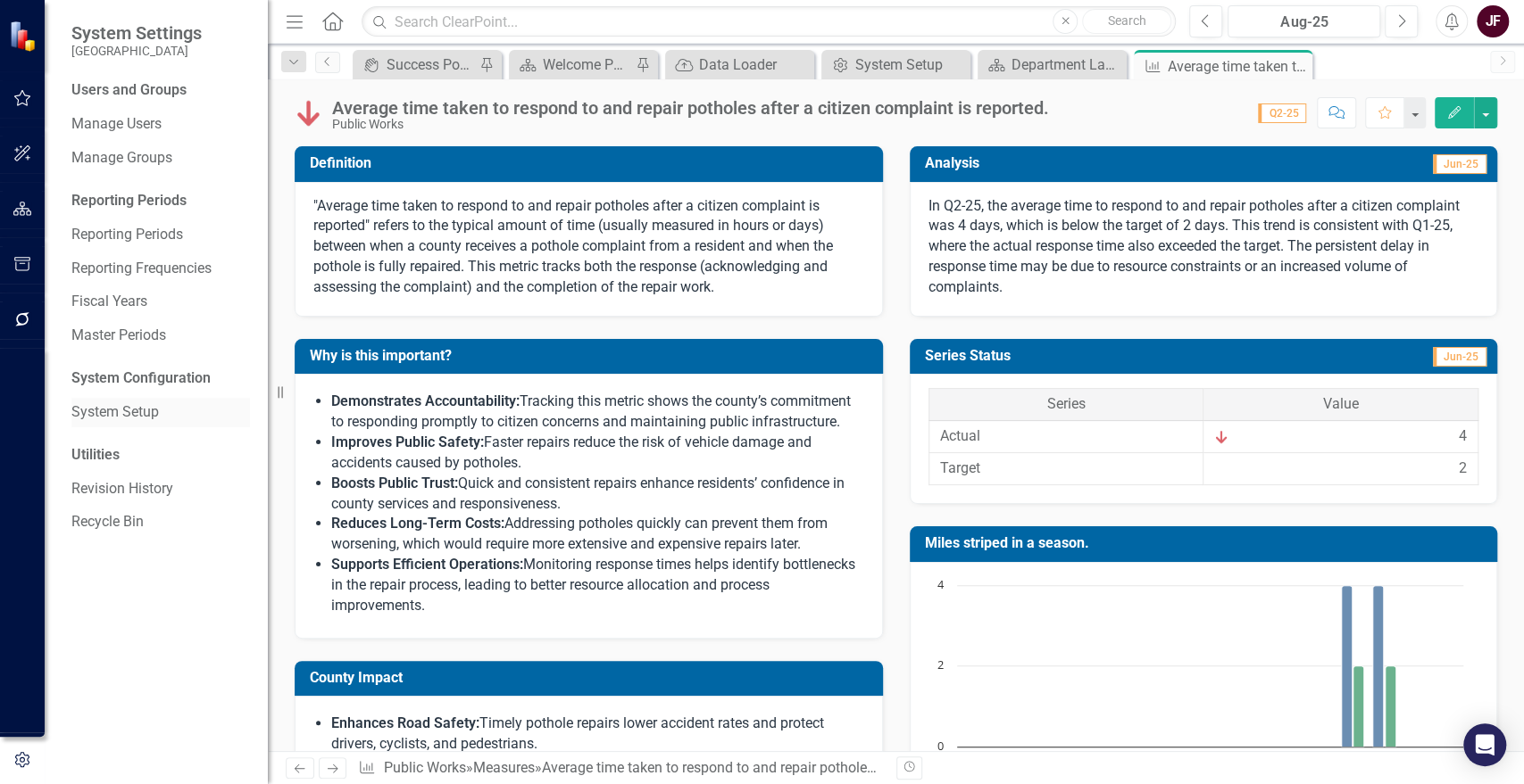
click at [126, 405] on link "System Setup" at bounding box center [160, 413] width 178 height 21
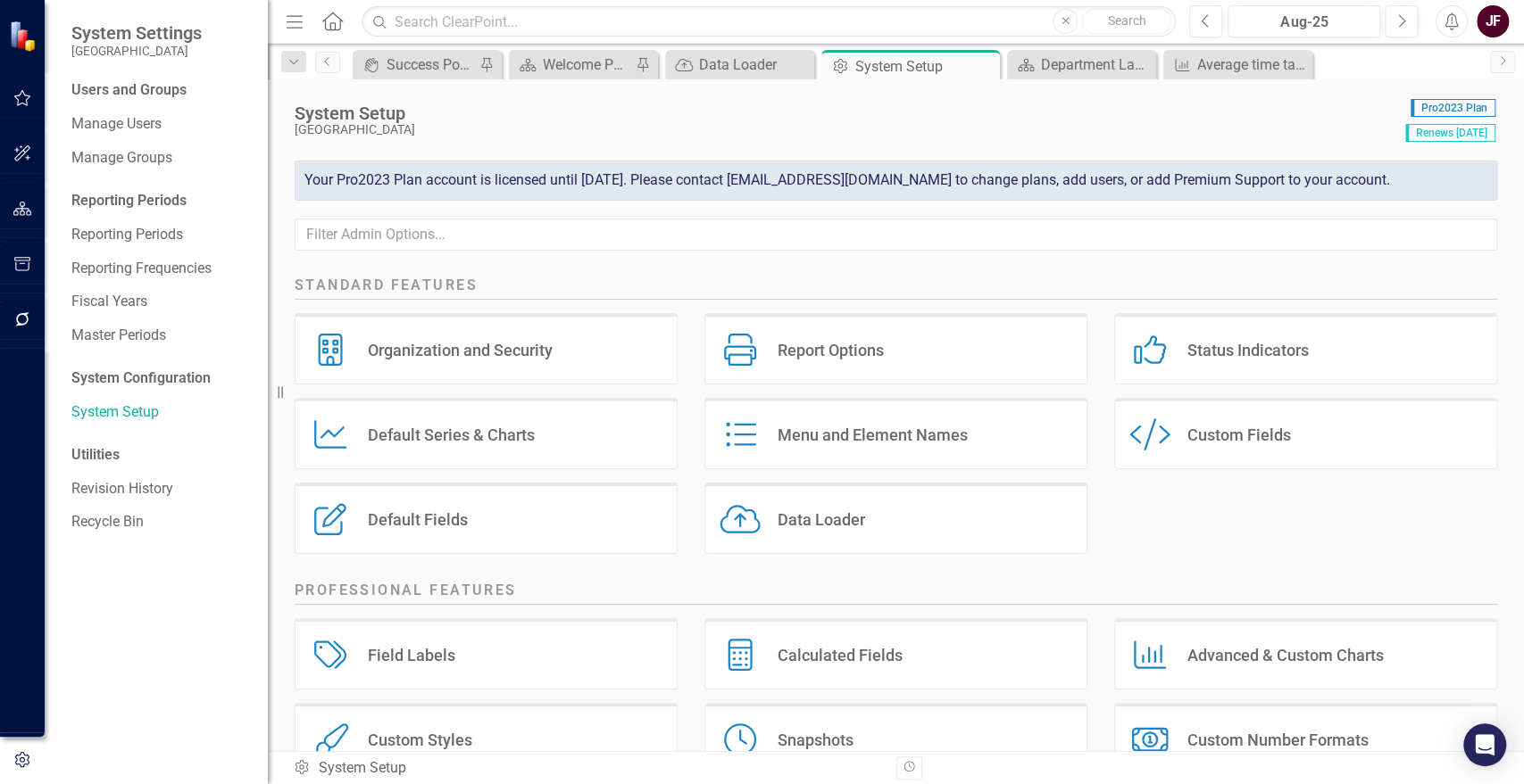
click at [811, 512] on div "Data Loader" at bounding box center [820, 520] width 87 height 21
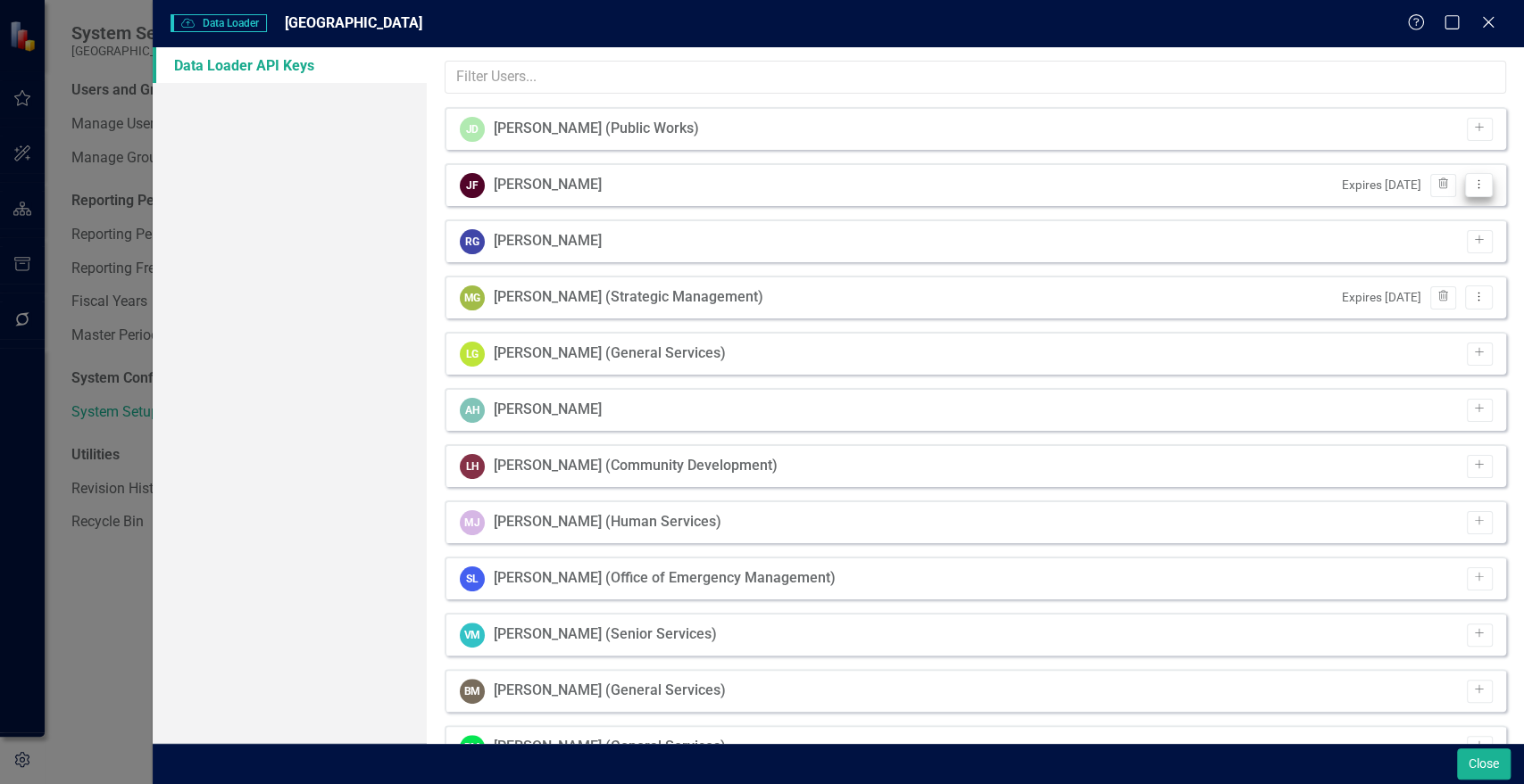
click at [1471, 187] on icon "Dropdown Menu" at bounding box center [1478, 183] width 15 height 12
click at [1457, 214] on link "API Key View API Key" at bounding box center [1407, 213] width 141 height 33
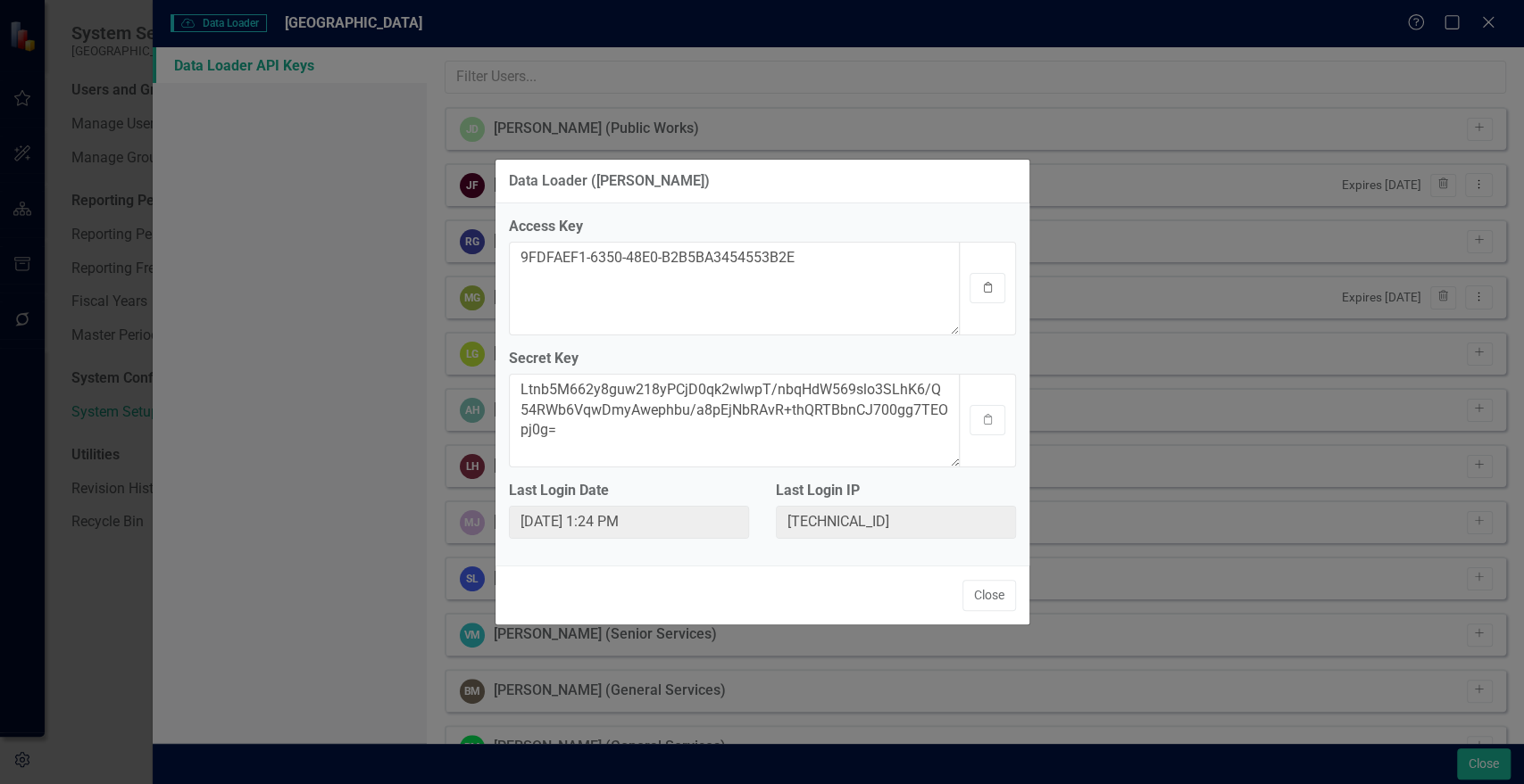
click at [993, 278] on button "Clipboard" at bounding box center [988, 289] width 36 height 31
click at [1500, 73] on div "Data Loader ([PERSON_NAME]) Access Key 9FDFAEF1-6350-48E0-B2B5BA3454553B2E Clip…" at bounding box center [762, 392] width 1524 height 784
click at [989, 420] on icon "Clipboard" at bounding box center [988, 420] width 13 height 11
click at [983, 592] on button "Close" at bounding box center [990, 595] width 54 height 31
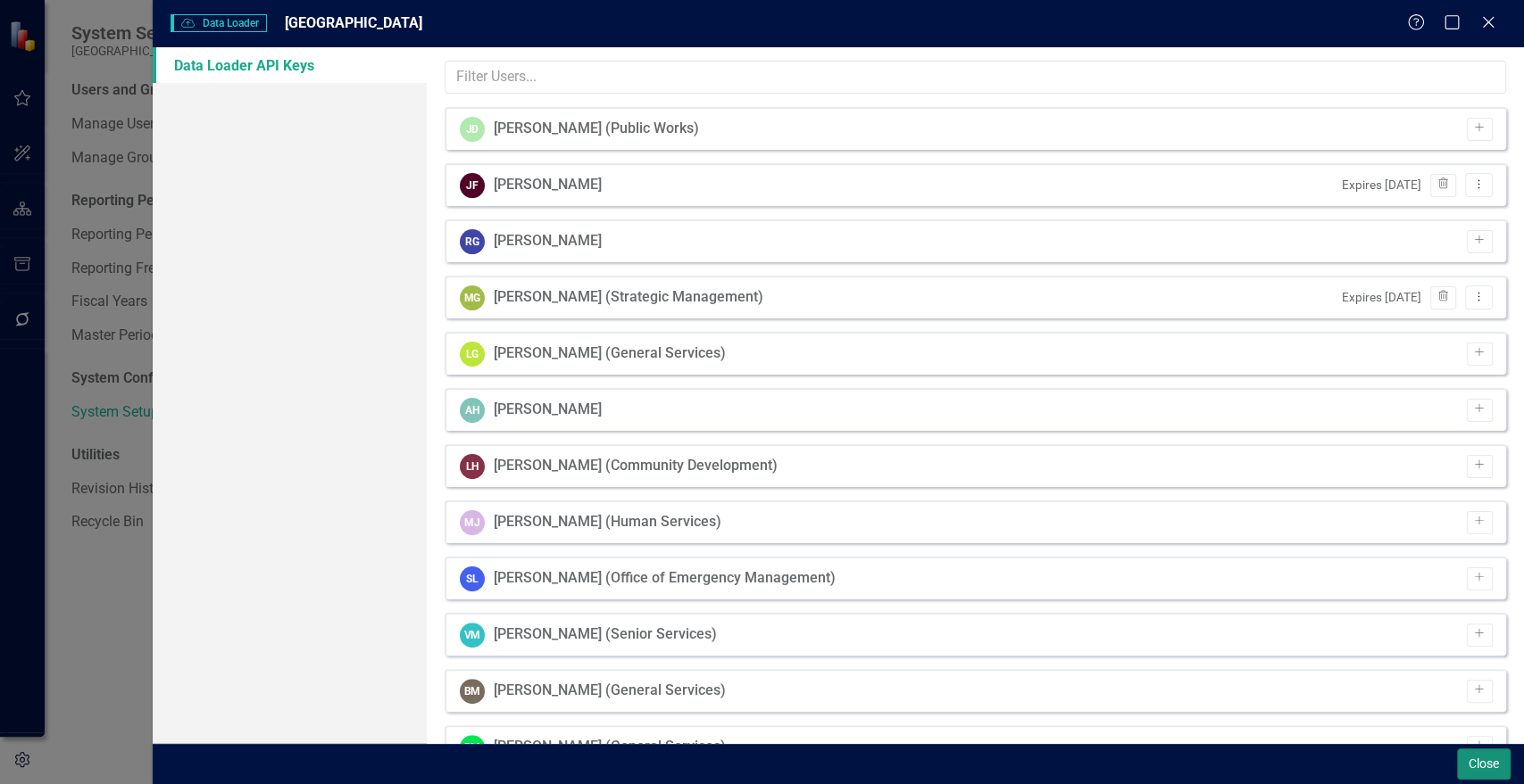
click at [1469, 752] on button "Close" at bounding box center [1484, 764] width 54 height 31
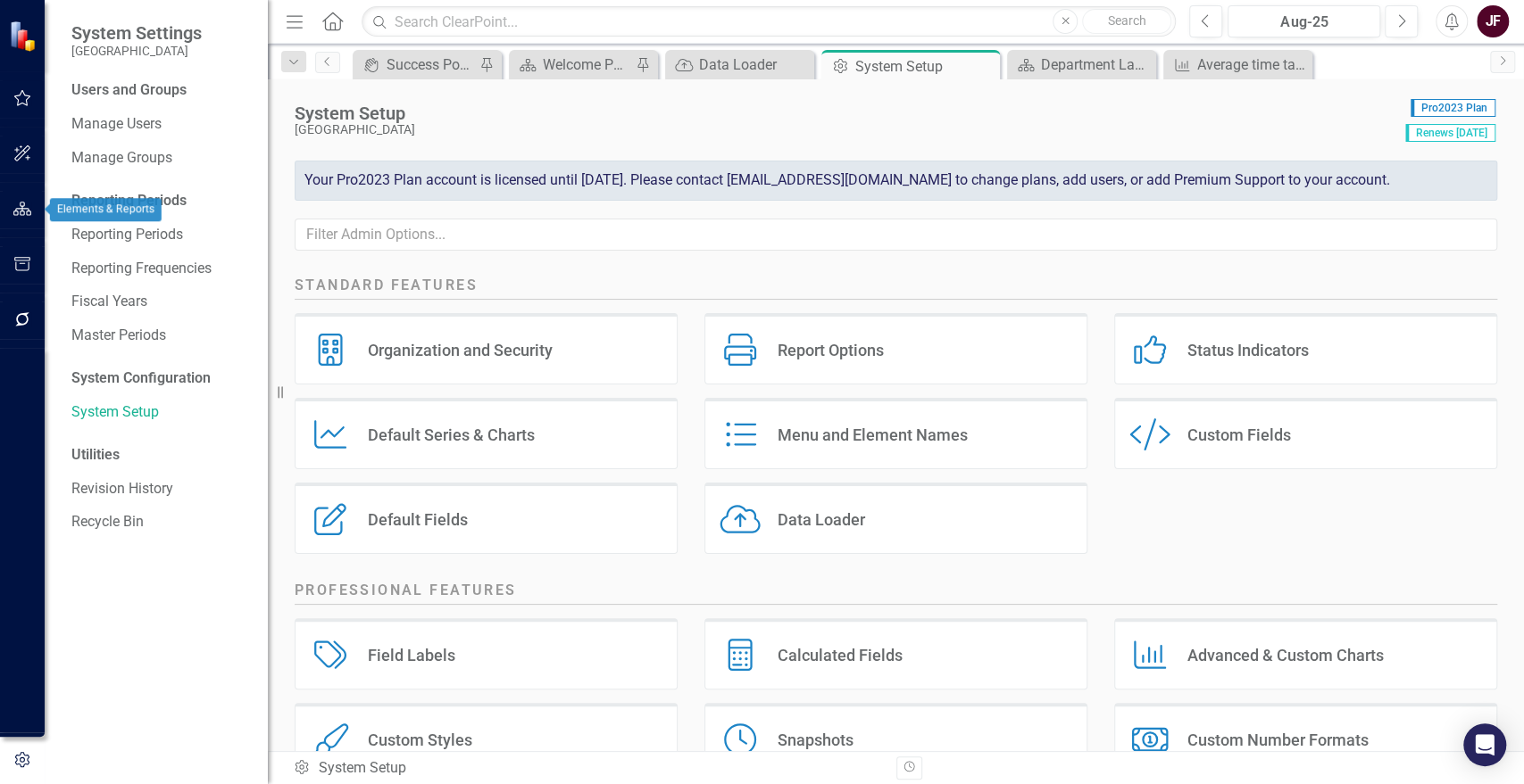
click at [14, 205] on icon "button" at bounding box center [22, 209] width 19 height 14
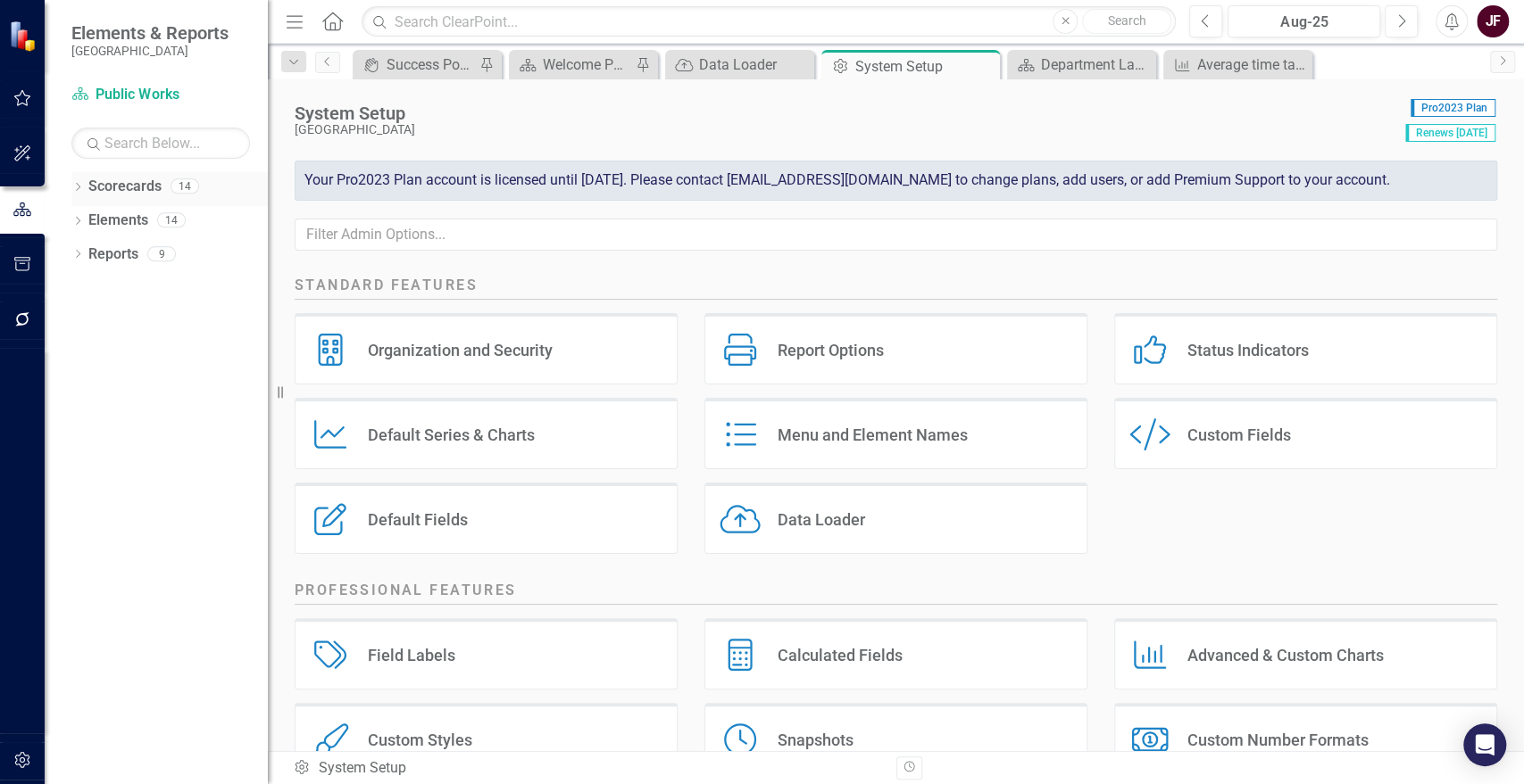
click at [76, 183] on icon at bounding box center [77, 186] width 4 height 8
click at [85, 214] on icon "Dropdown" at bounding box center [86, 219] width 13 height 11
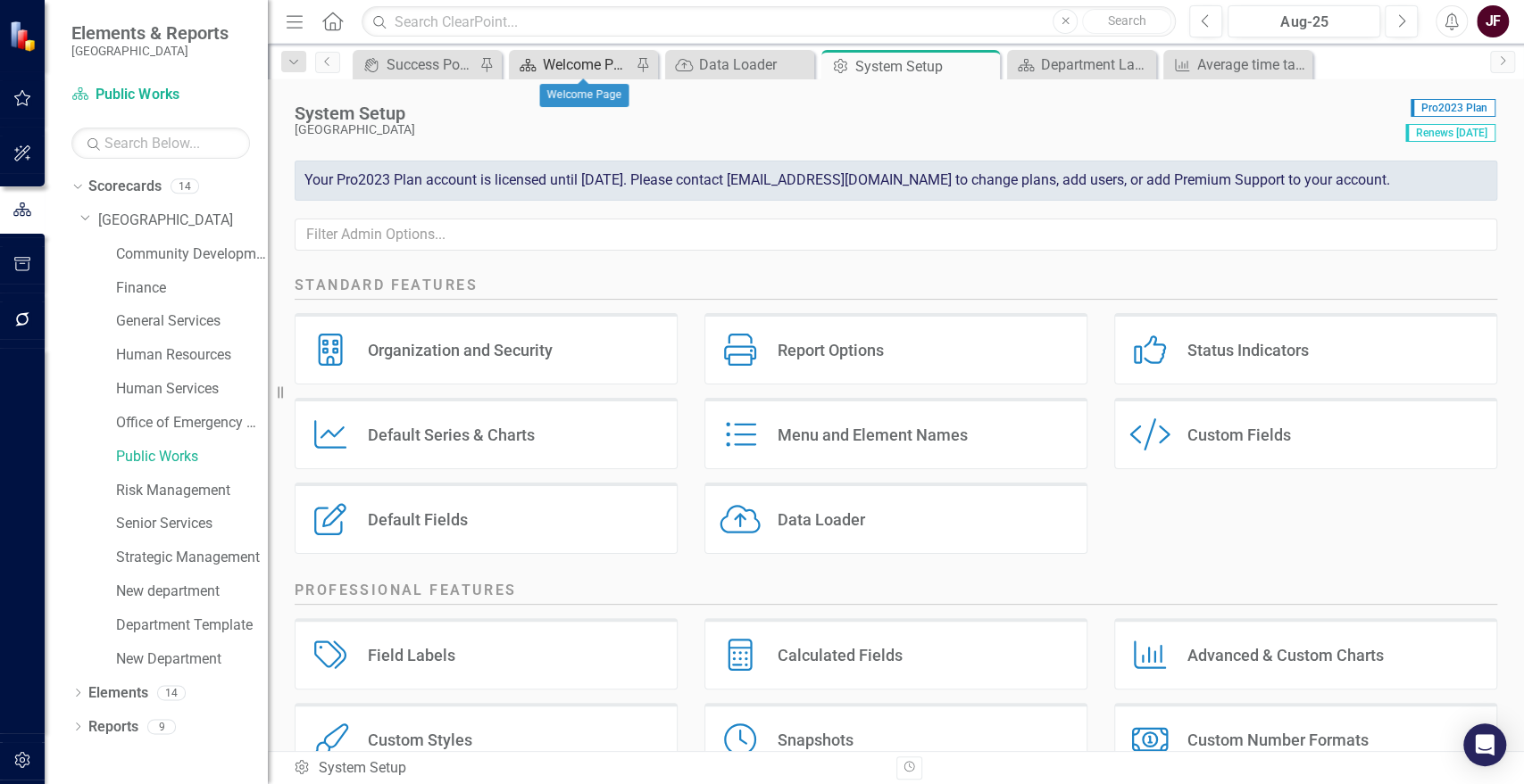
click at [583, 64] on div "Welcome Page" at bounding box center [587, 65] width 88 height 22
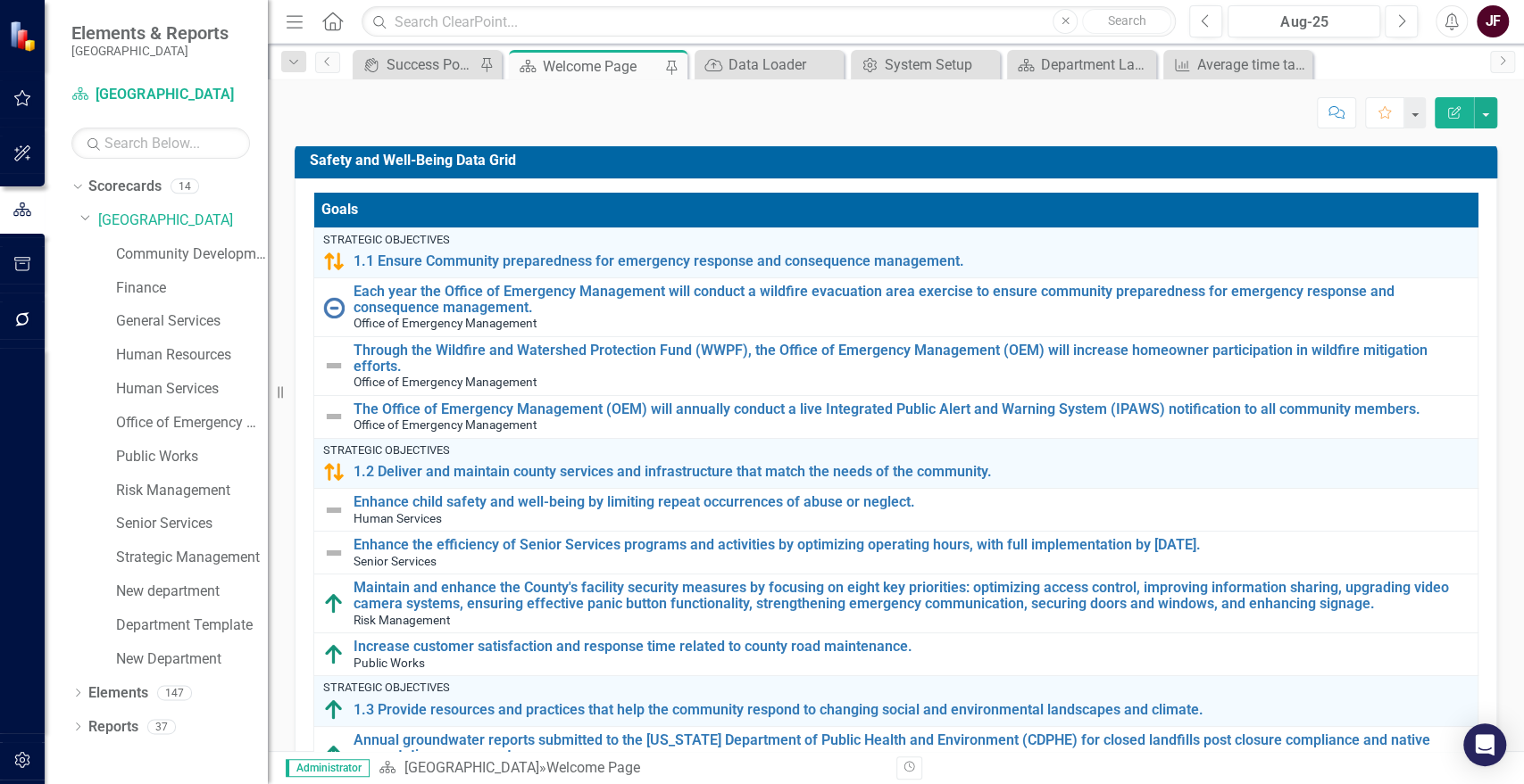
scroll to position [1785, 0]
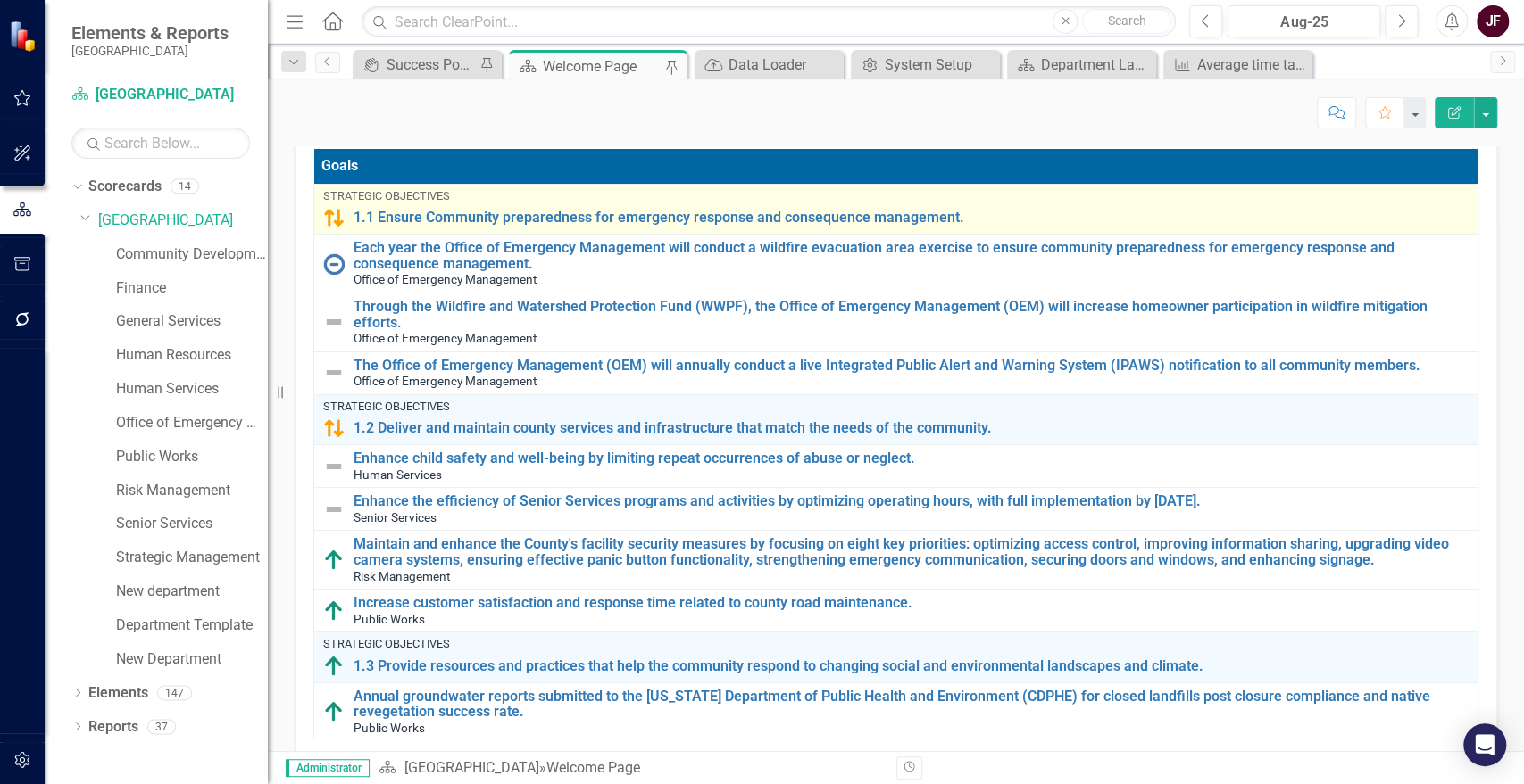
click at [334, 217] on img at bounding box center [334, 218] width 22 height 22
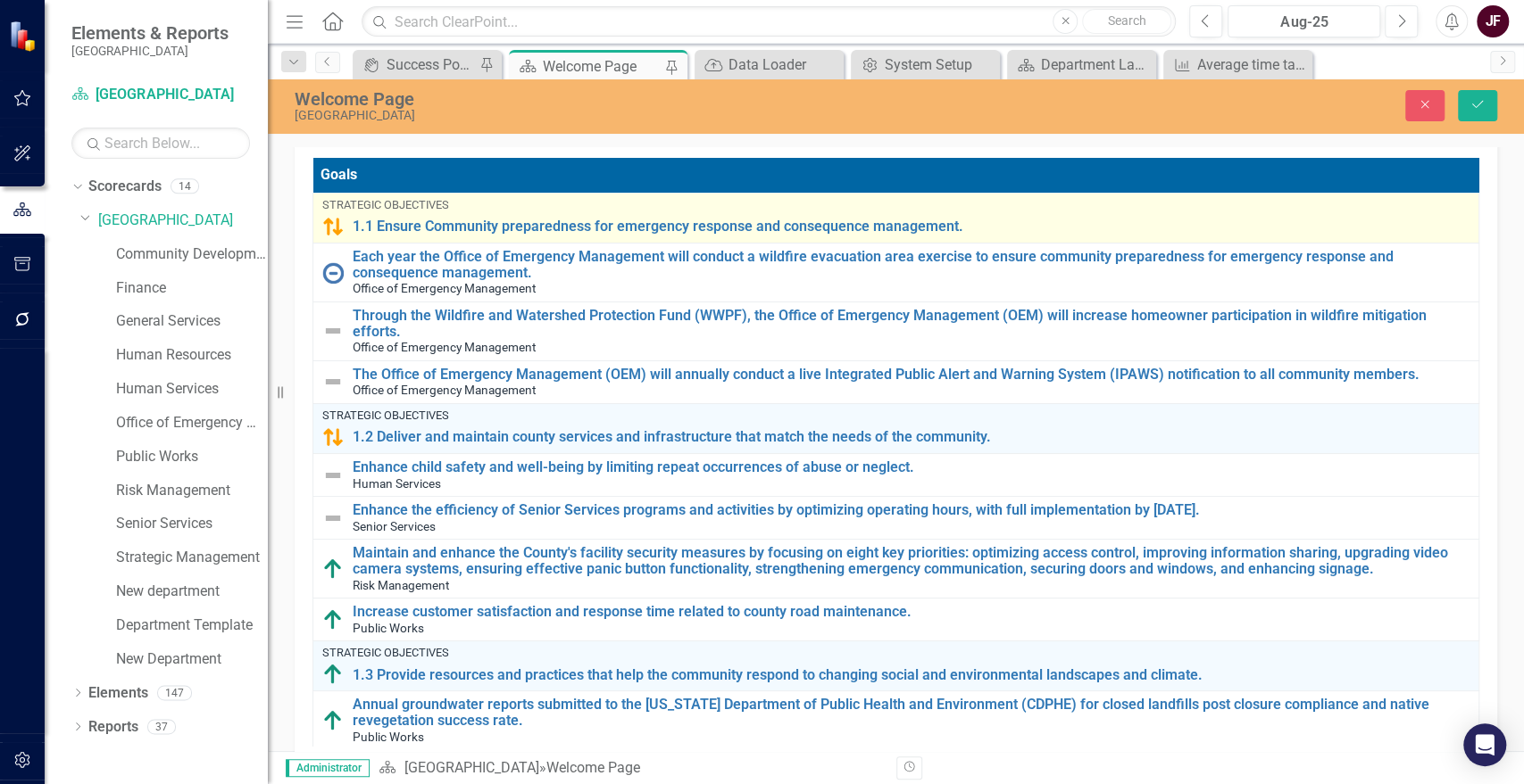
scroll to position [1791, 0]
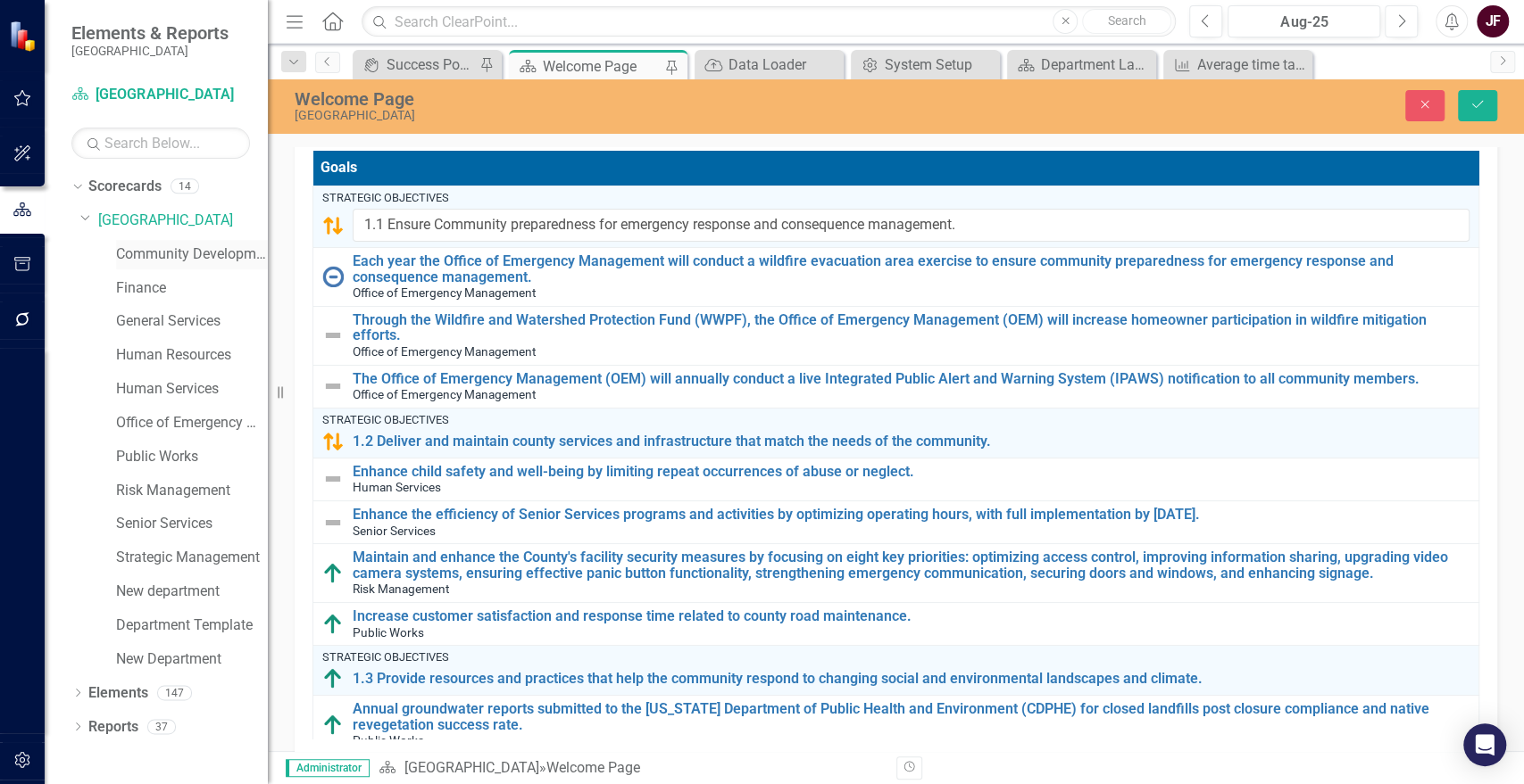
click at [174, 260] on link "Community Development" at bounding box center [192, 254] width 152 height 21
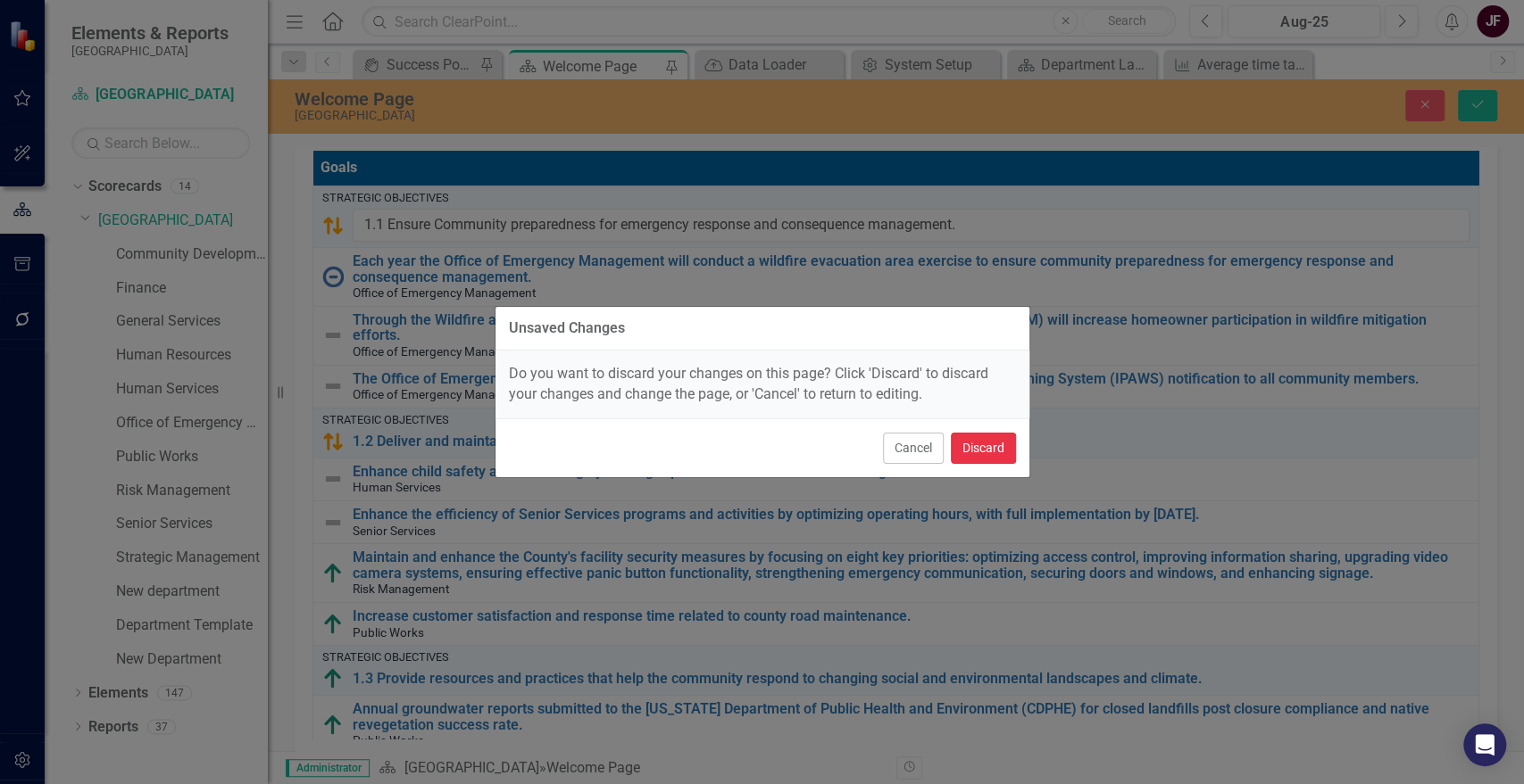
click at [979, 448] on button "Discard" at bounding box center [983, 448] width 65 height 31
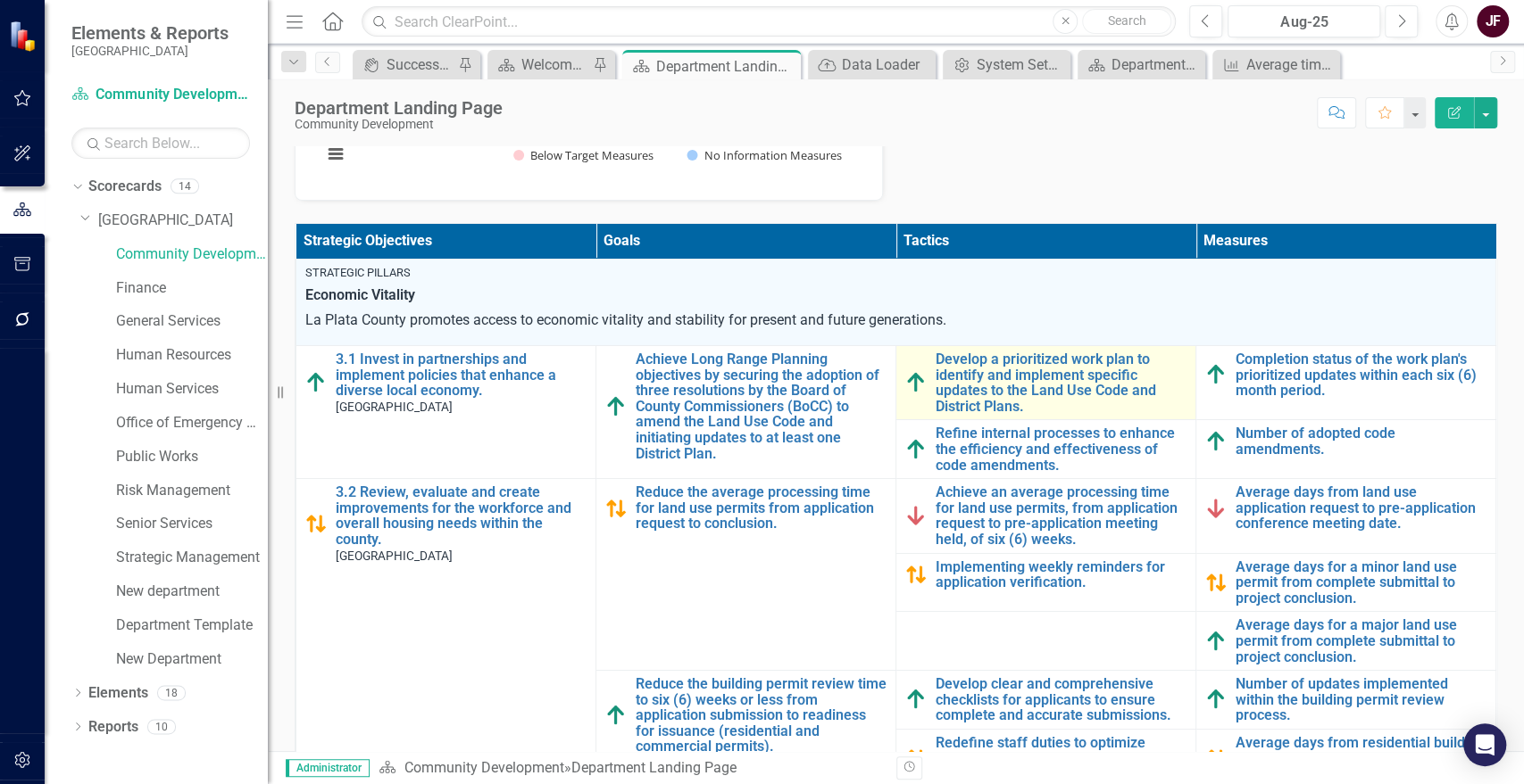
click at [905, 380] on img at bounding box center [916, 383] width 22 height 22
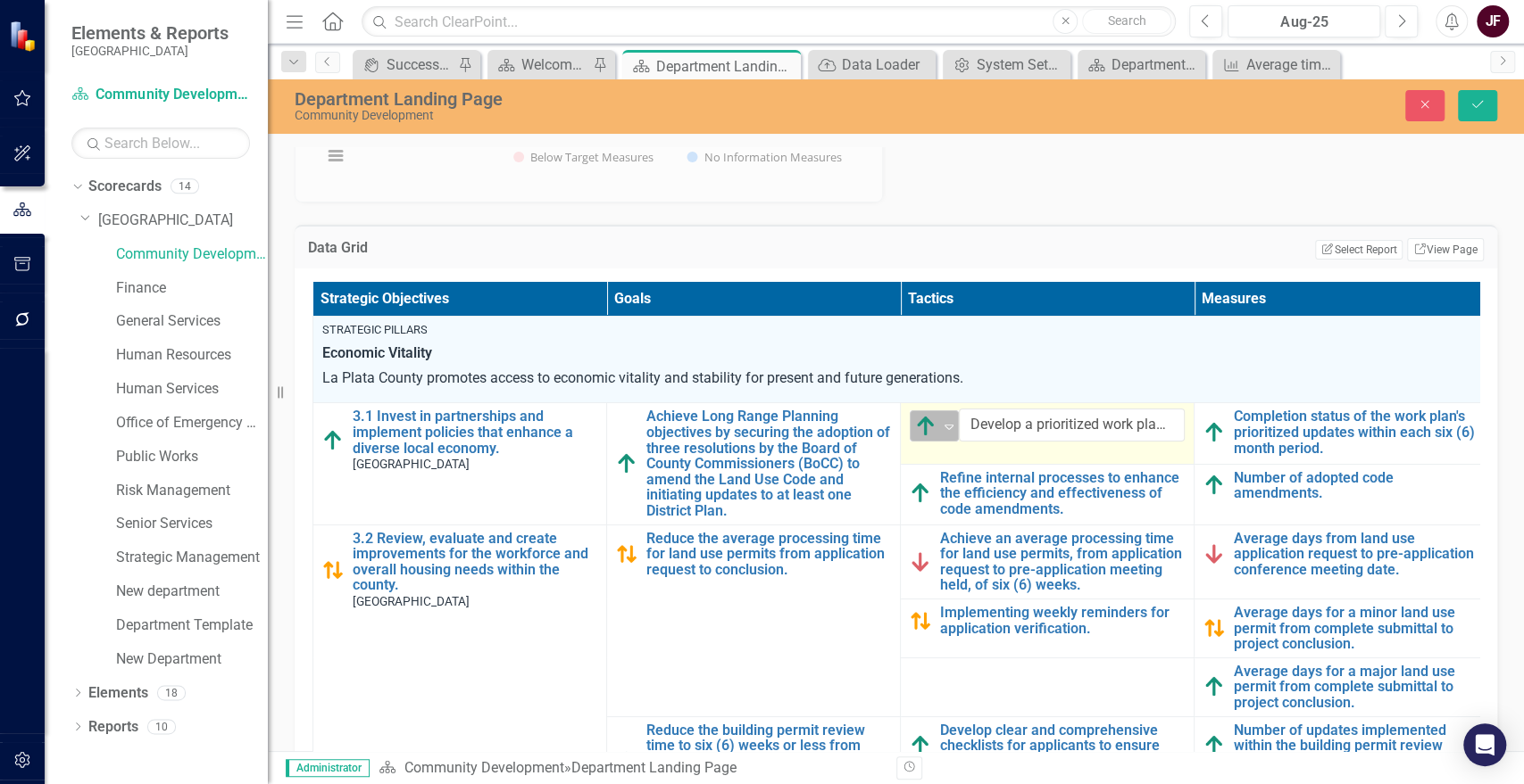
click at [948, 419] on icon "Expand" at bounding box center [949, 426] width 18 height 14
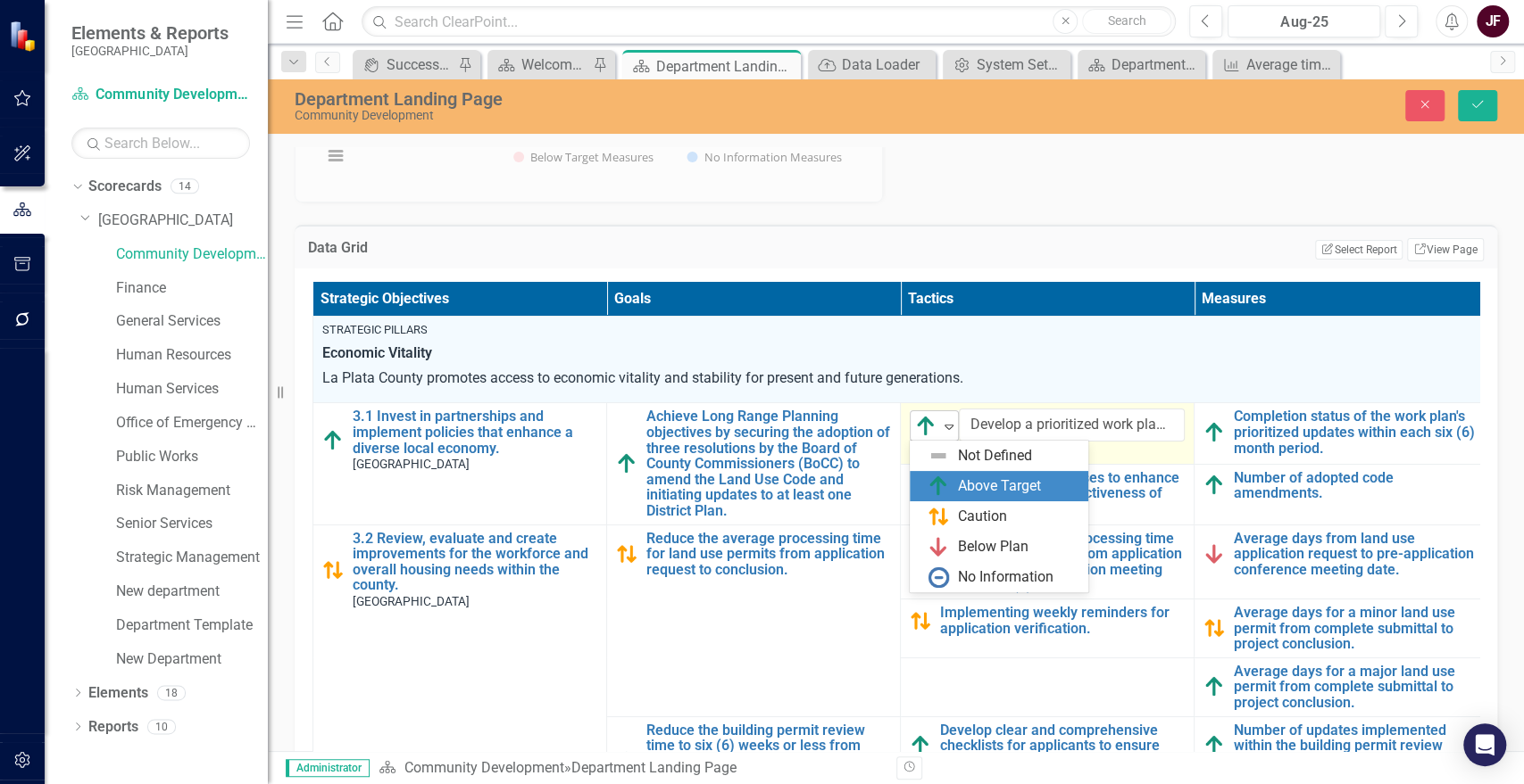
click at [948, 419] on icon "Expand" at bounding box center [949, 426] width 18 height 14
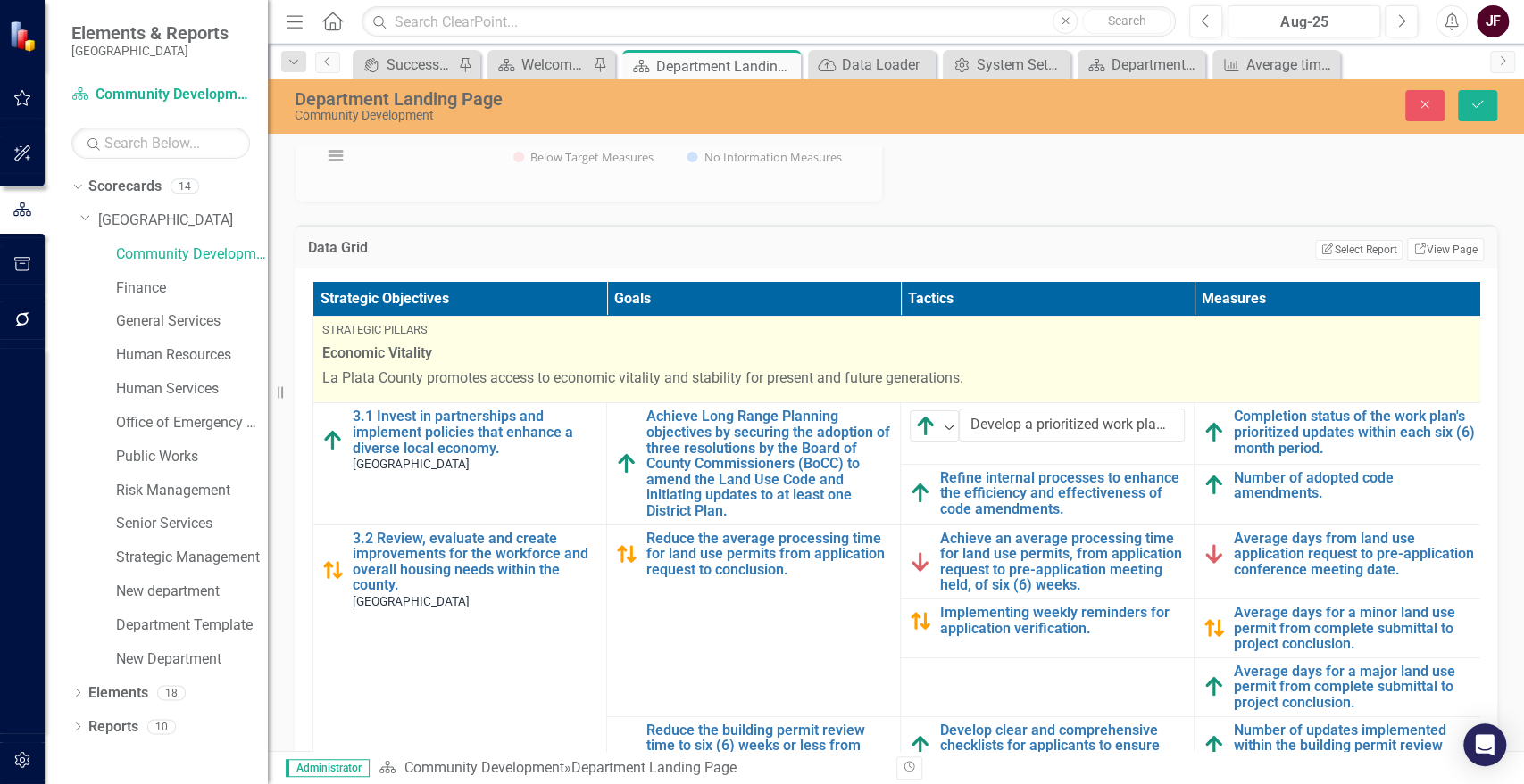
click at [1034, 346] on span "Economic Vitality" at bounding box center [900, 353] width 1156 height 21
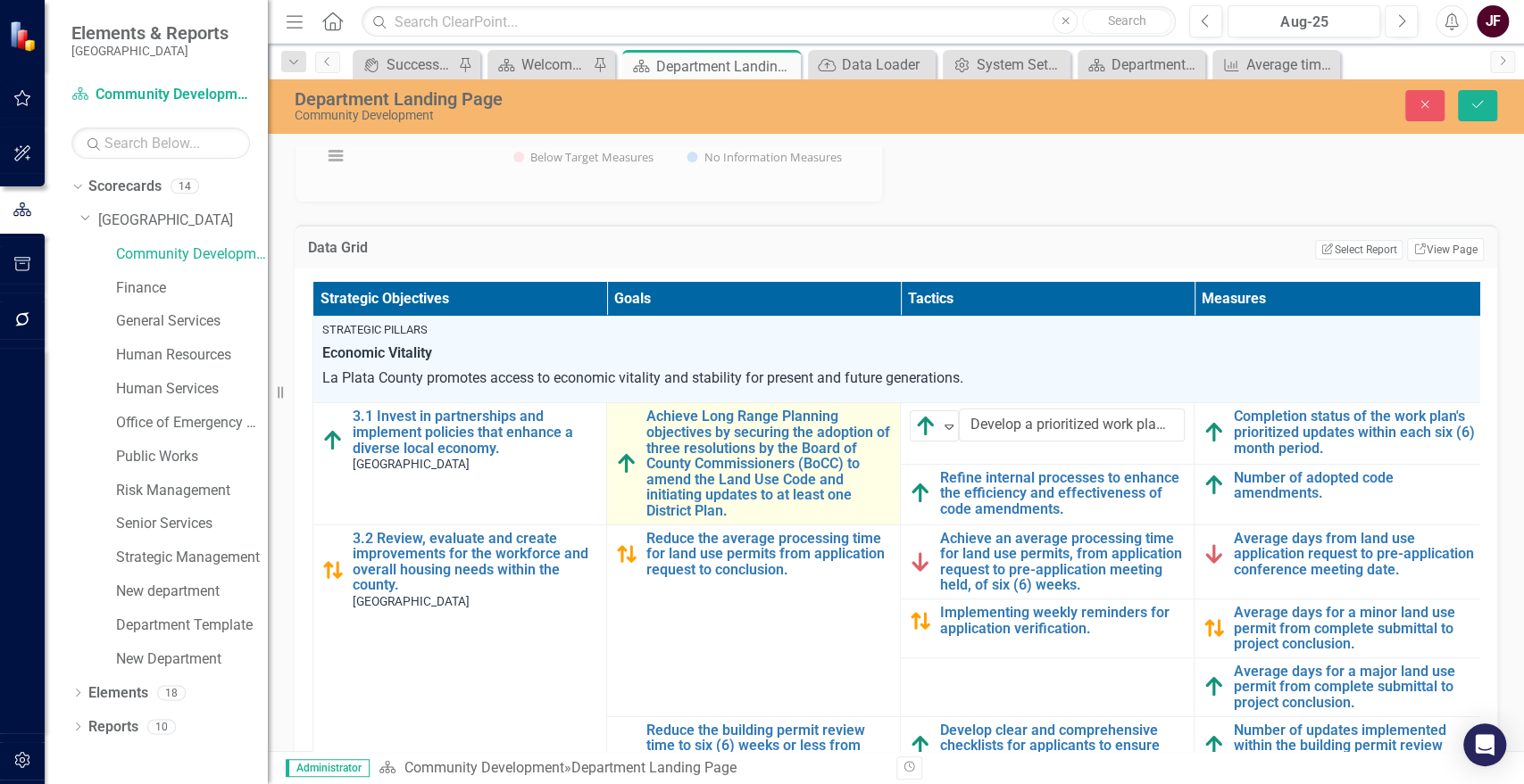
click at [627, 462] on img at bounding box center [627, 464] width 22 height 22
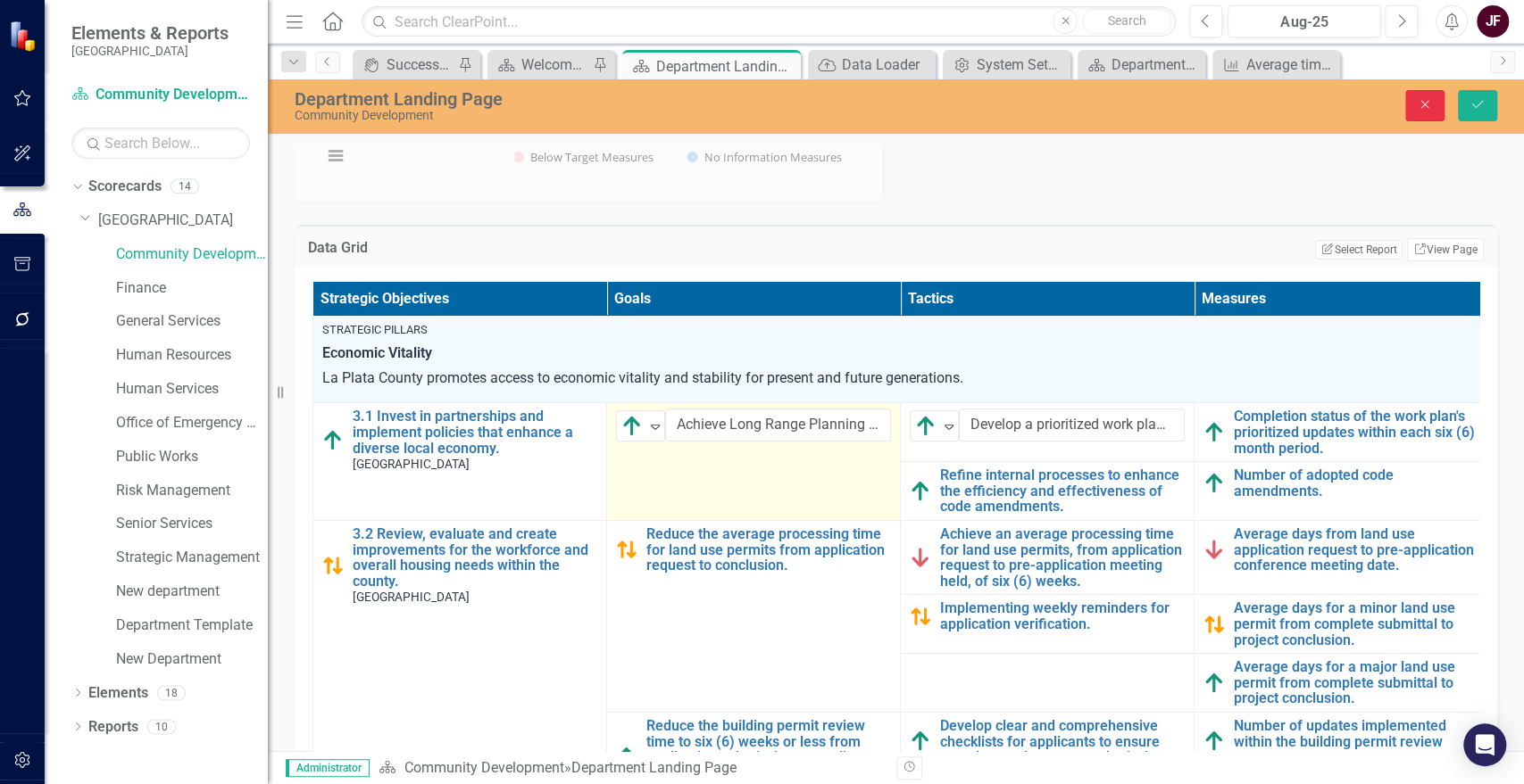
click at [1419, 105] on icon "Close" at bounding box center [1425, 104] width 16 height 13
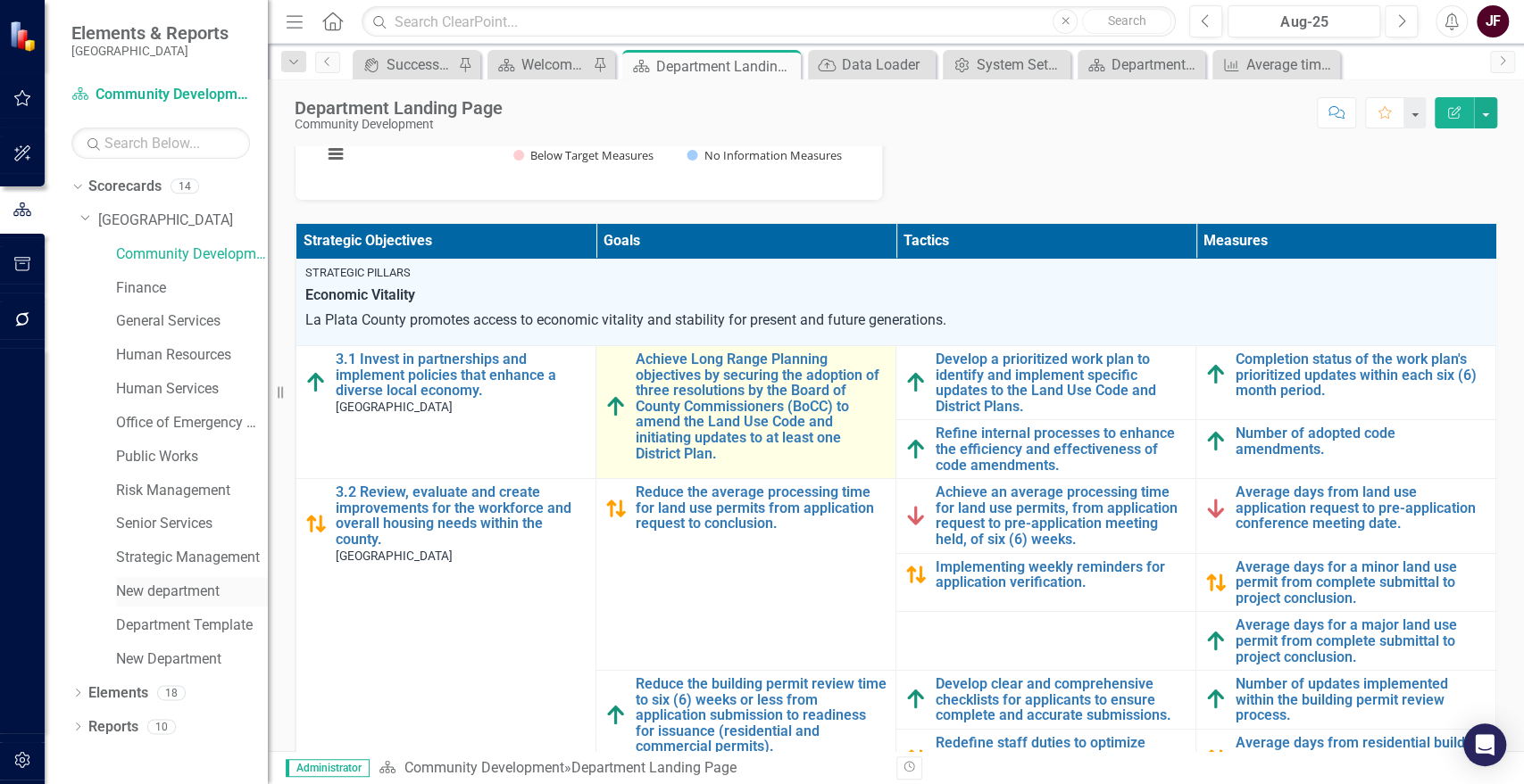
click at [146, 597] on link "New department" at bounding box center [192, 592] width 152 height 21
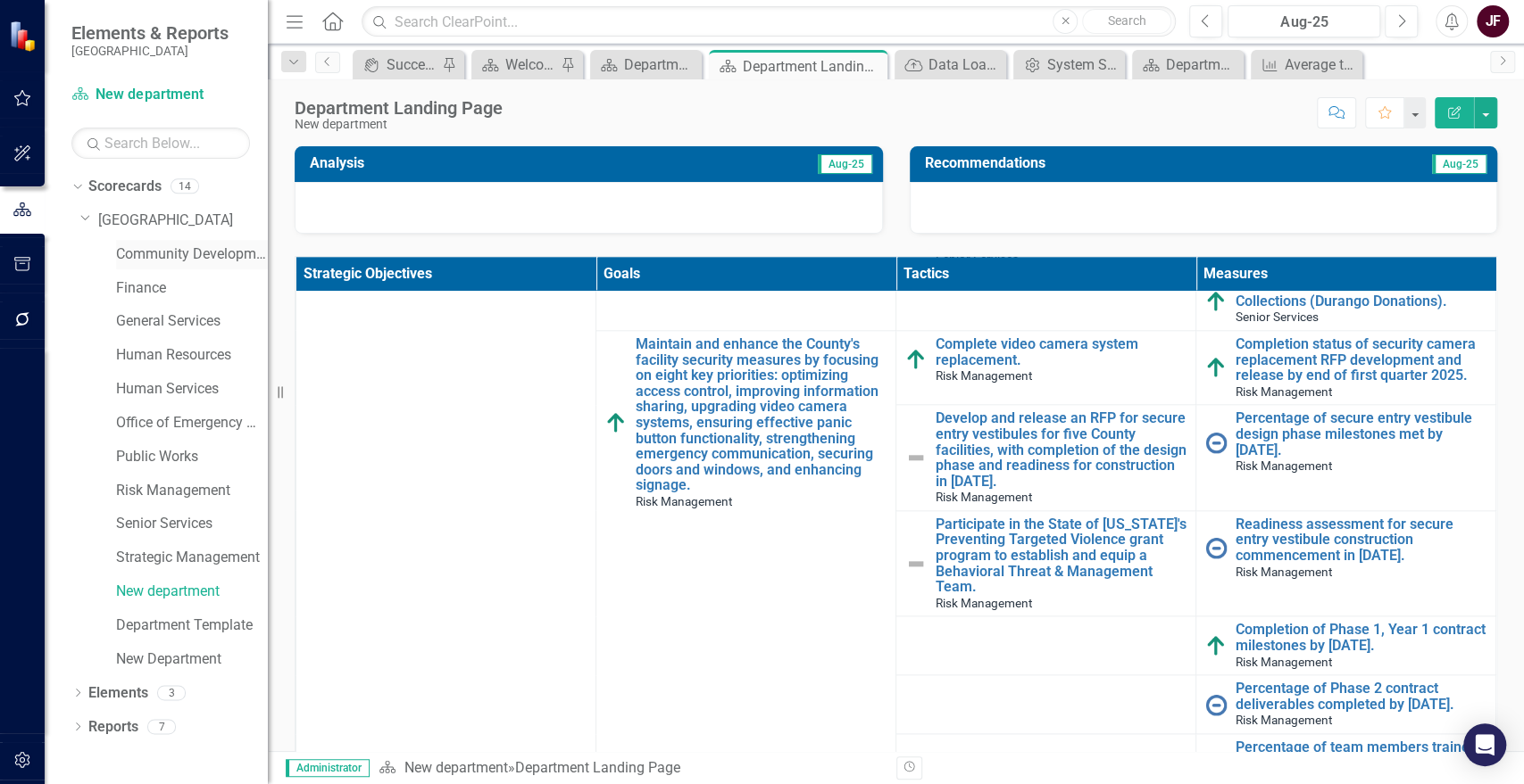
click at [164, 254] on link "Community Development" at bounding box center [192, 254] width 152 height 21
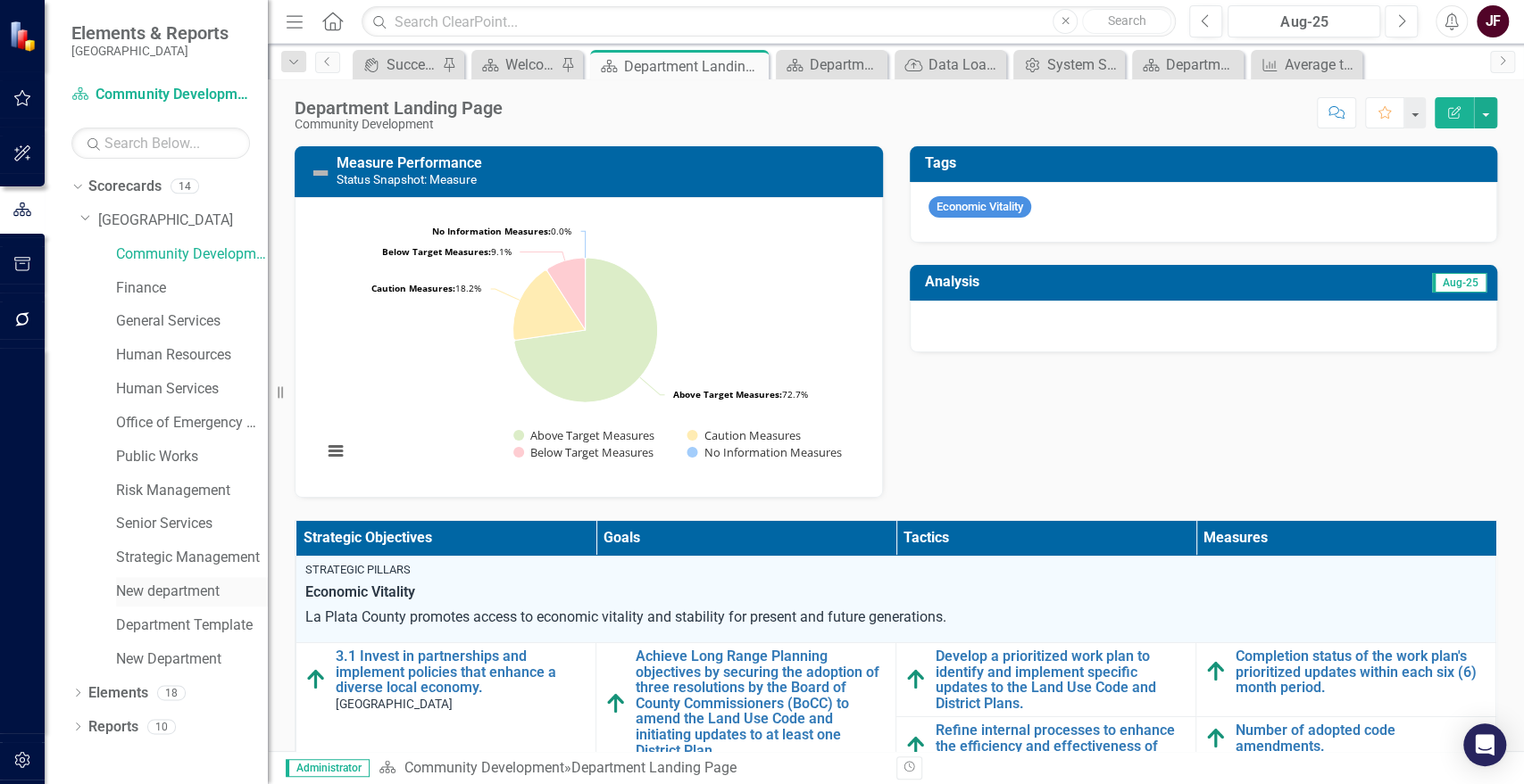
click at [153, 597] on link "New department" at bounding box center [192, 592] width 152 height 21
